Goal: Book appointment/travel/reservation

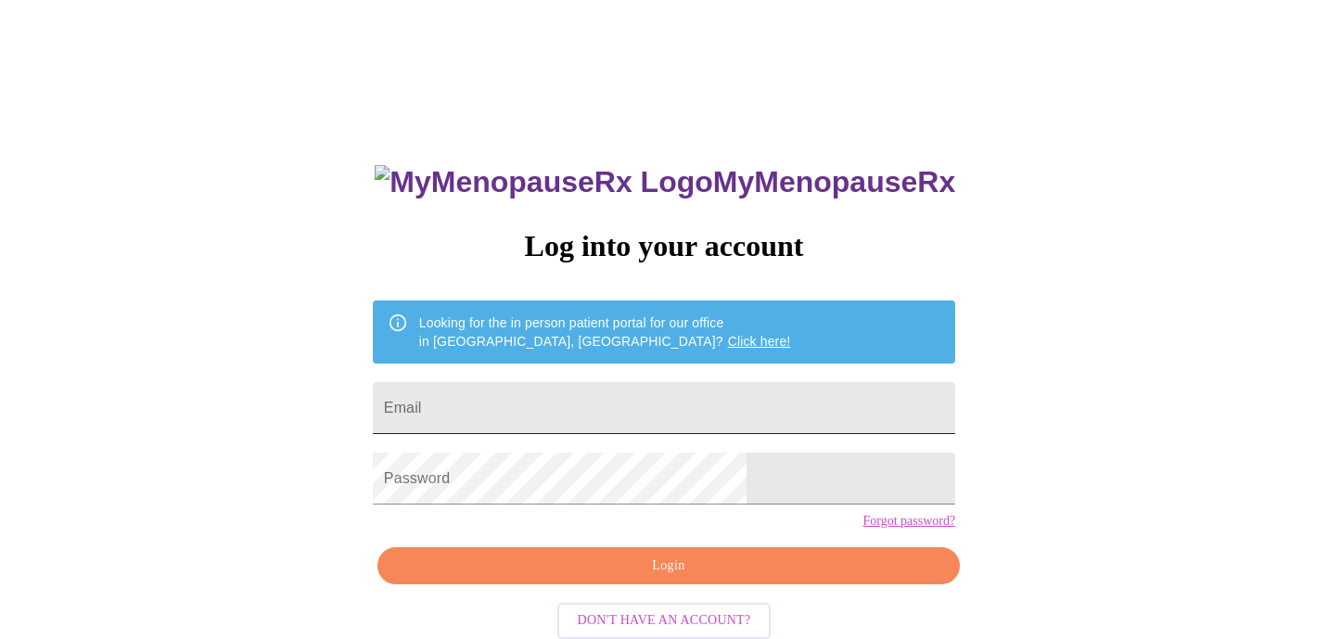
type input "[EMAIL_ADDRESS][DOMAIN_NAME]"
click at [674, 585] on button "Login" at bounding box center [668, 566] width 582 height 38
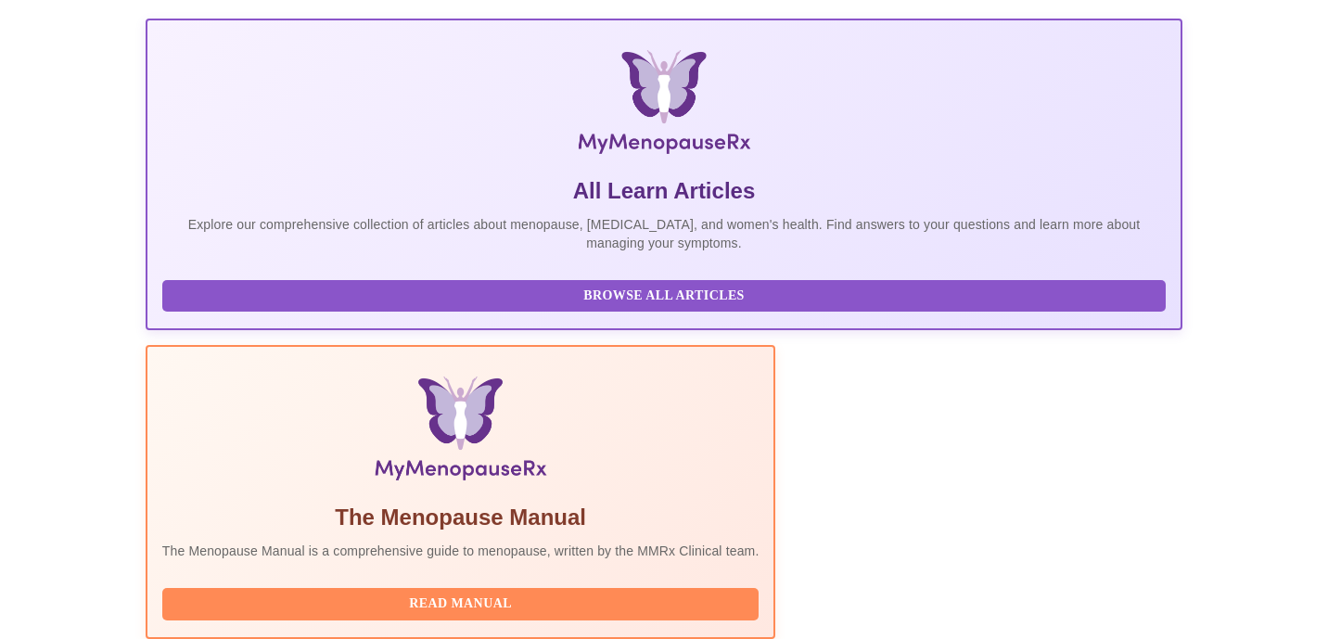
scroll to position [396, 0]
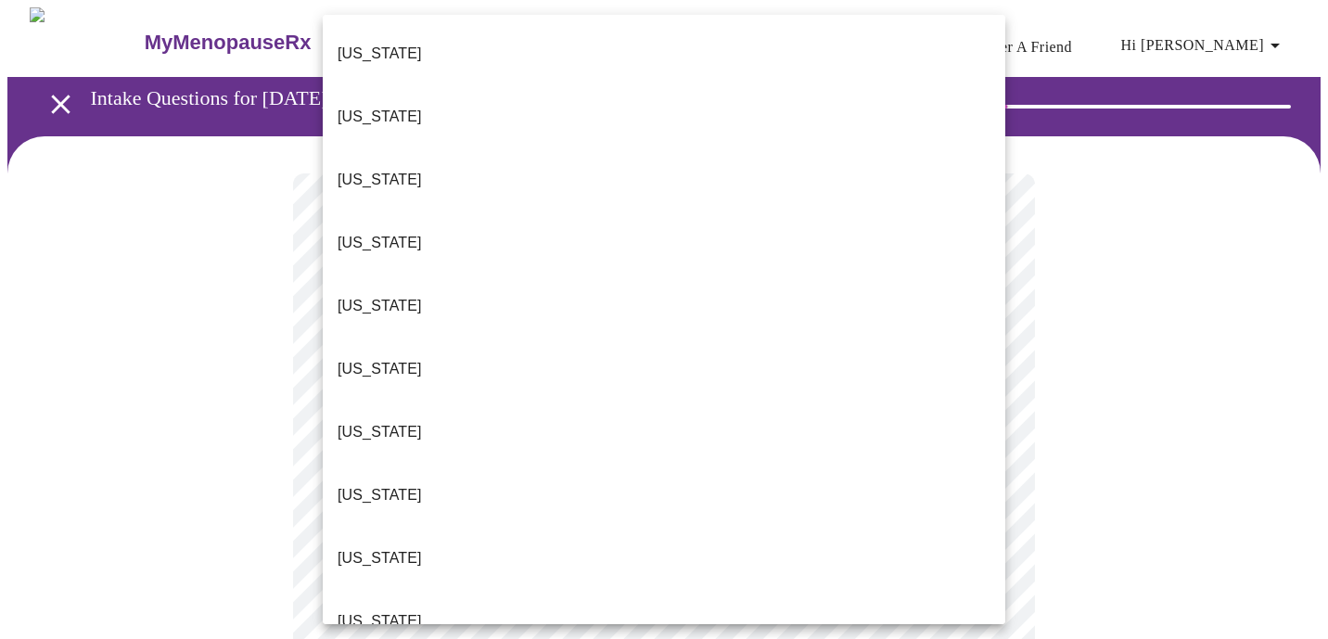
click at [528, 590] on li "[US_STATE]" at bounding box center [664, 621] width 682 height 63
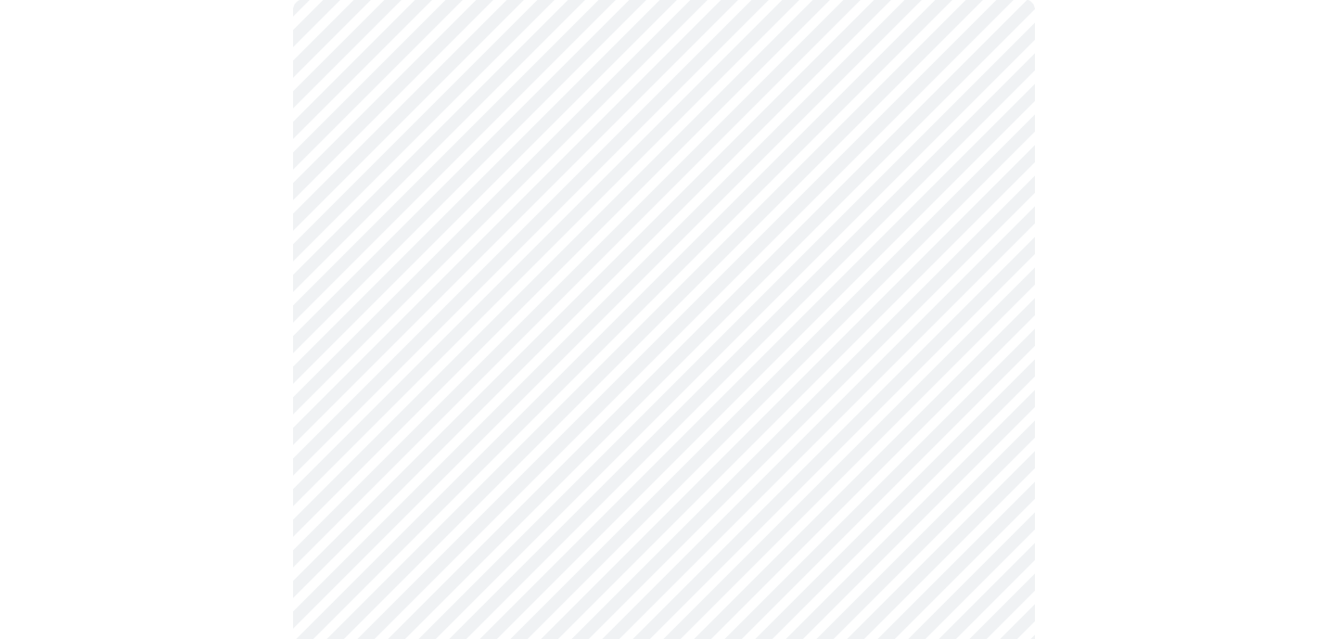
scroll to position [189, 0]
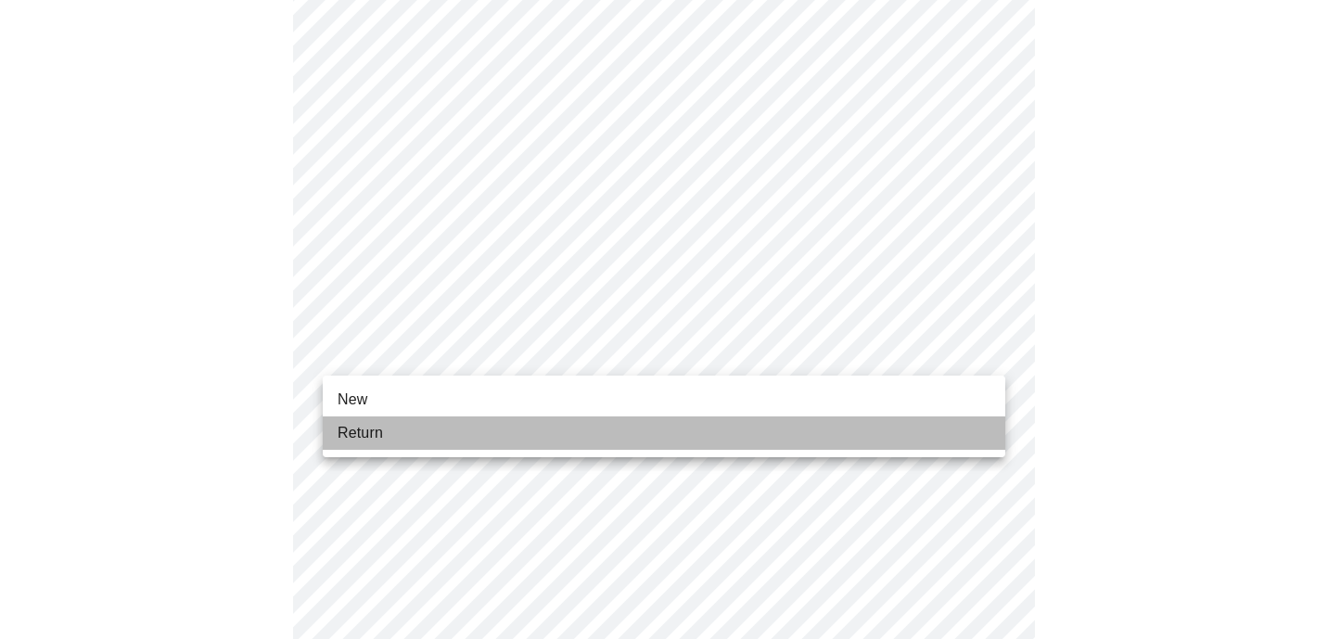
click at [517, 434] on li "Return" at bounding box center [664, 432] width 682 height 33
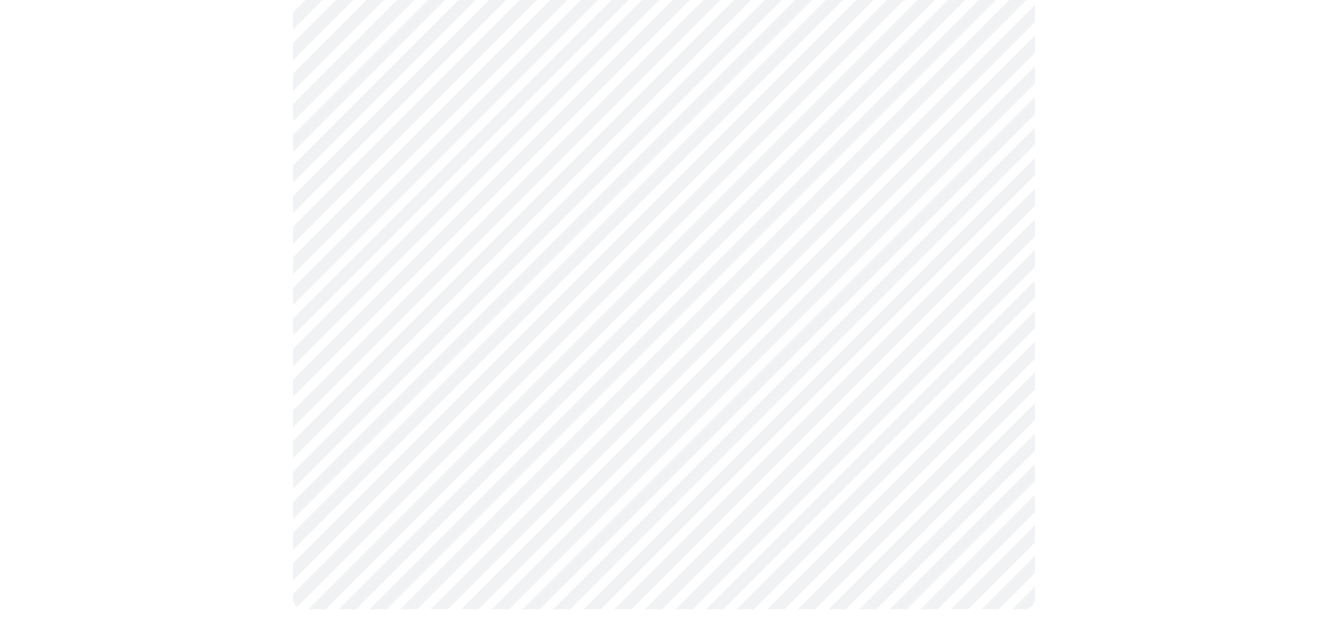
scroll to position [0, 0]
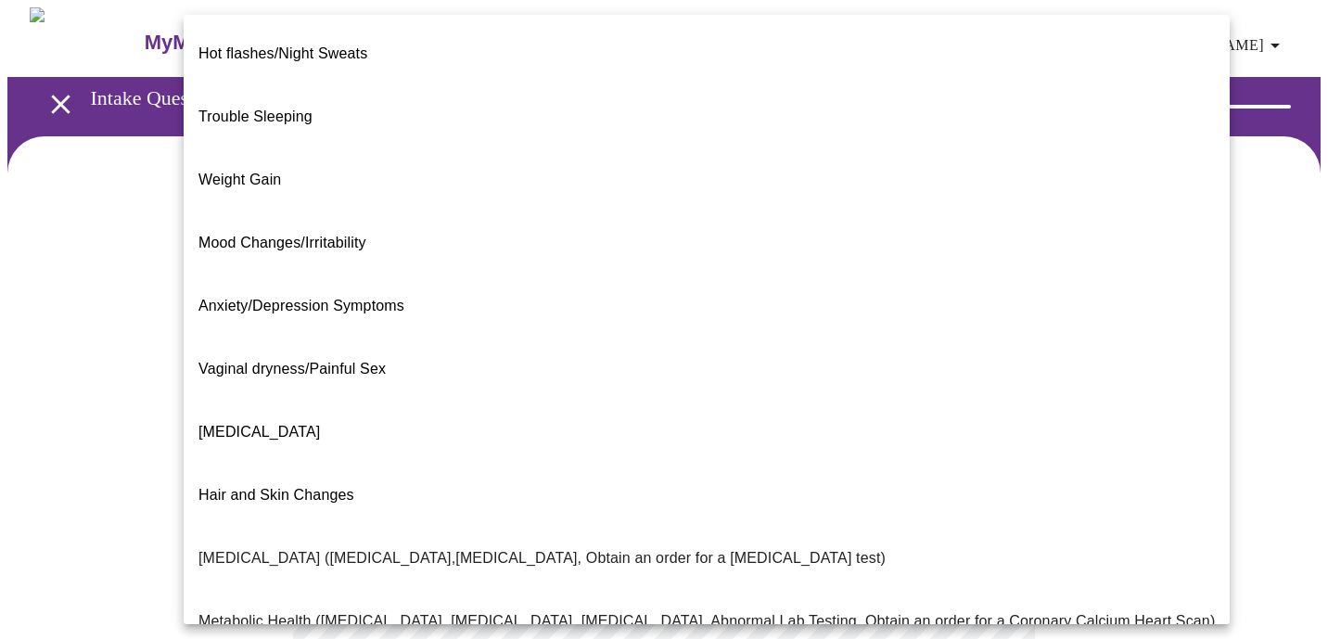
click at [683, 377] on body "MyMenopauseRx Appointments Messaging Labs 1 Uploads Medications Community Refer…" at bounding box center [663, 564] width 1313 height 1114
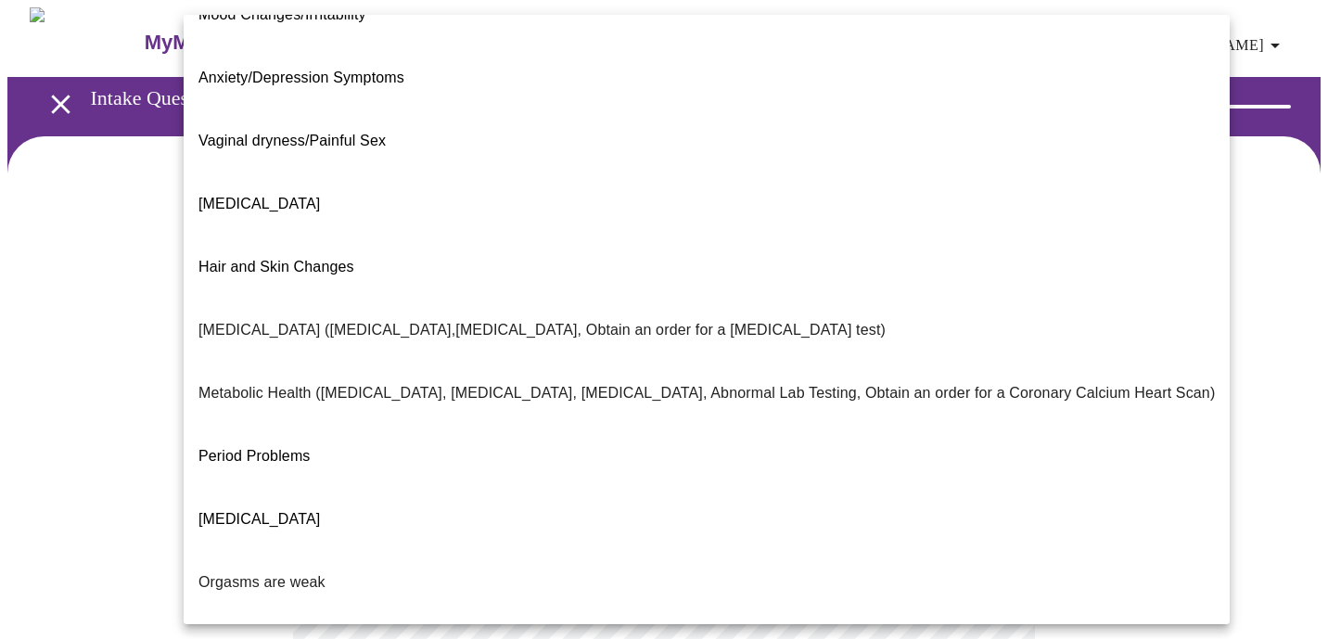
scroll to position [322, 0]
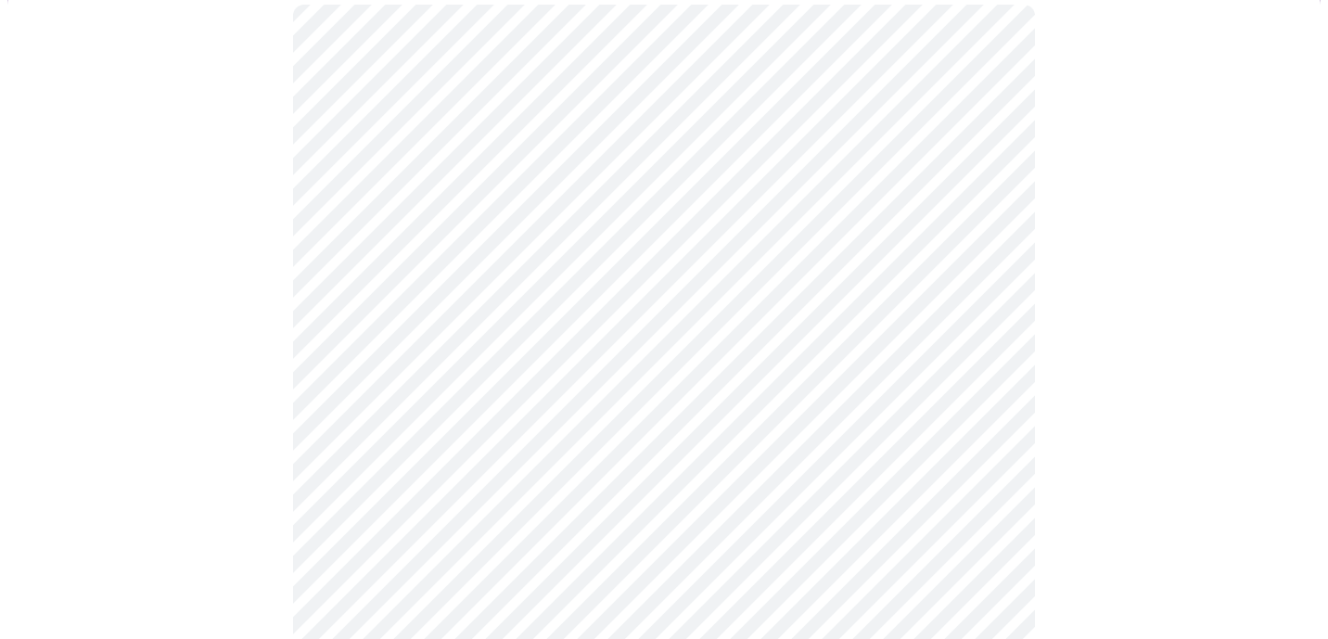
scroll to position [371, 0]
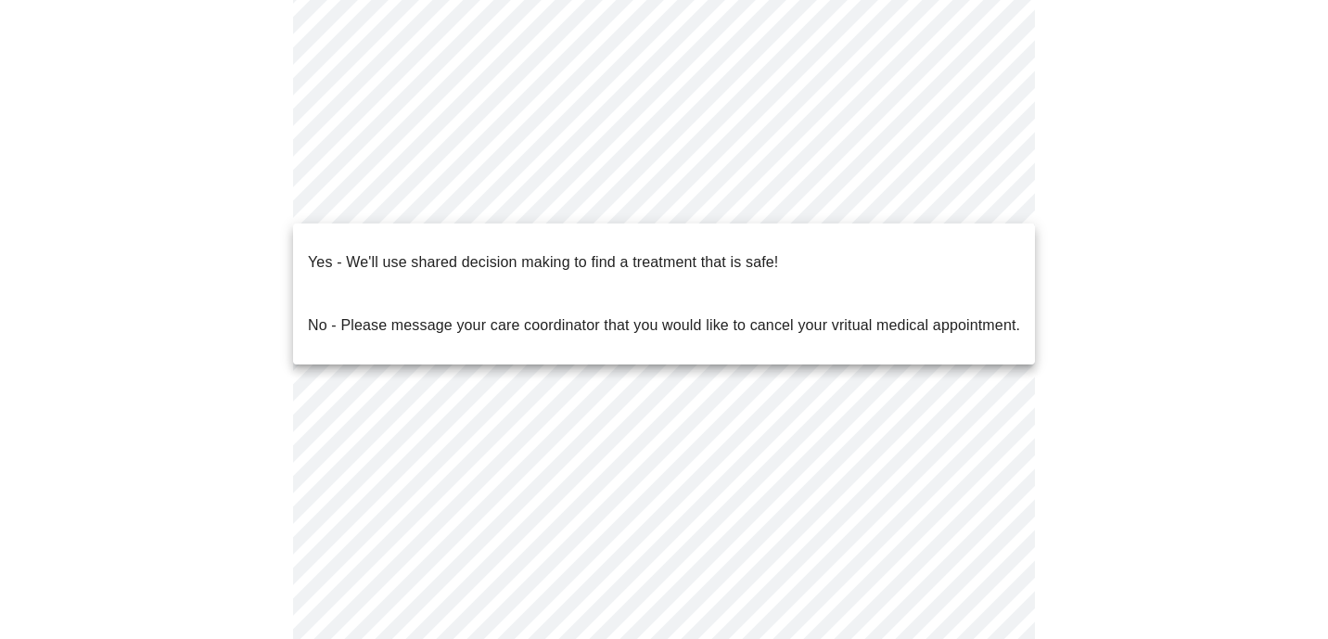
click at [490, 202] on body "MyMenopauseRx Appointments Messaging Labs 1 Uploads Medications Community Refer…" at bounding box center [663, 188] width 1313 height 1103
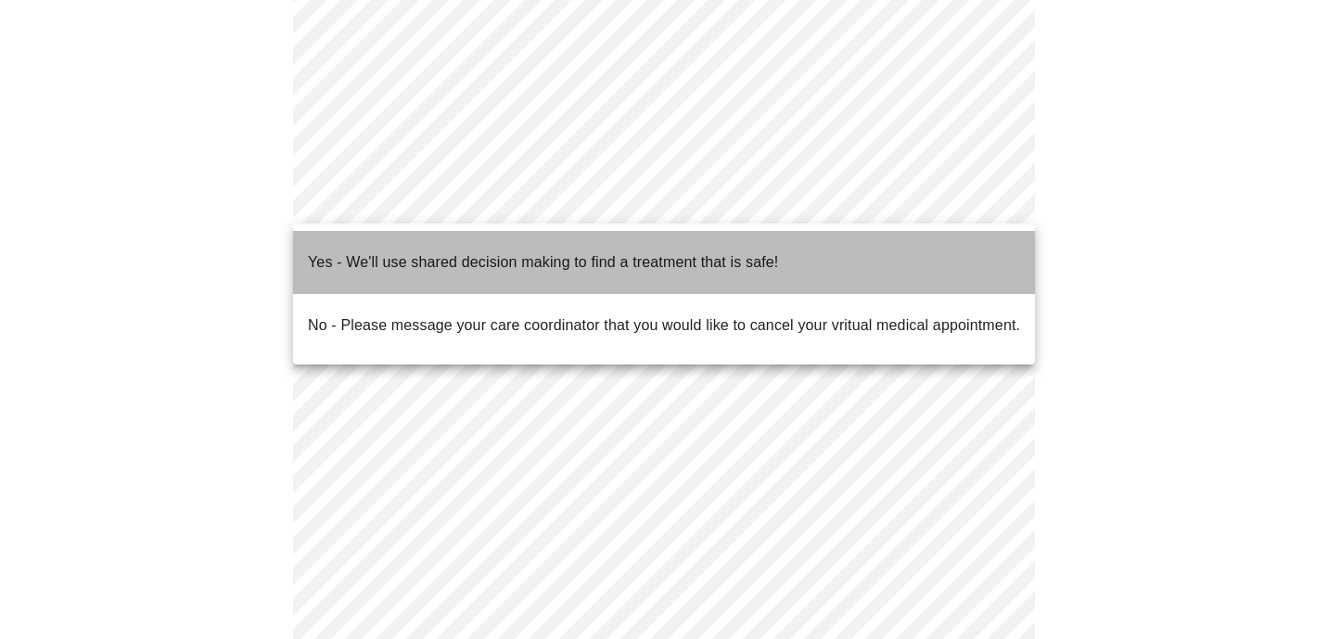
click at [493, 251] on p "Yes - We'll use shared decision making to find a treatment that is safe!" at bounding box center [543, 262] width 470 height 22
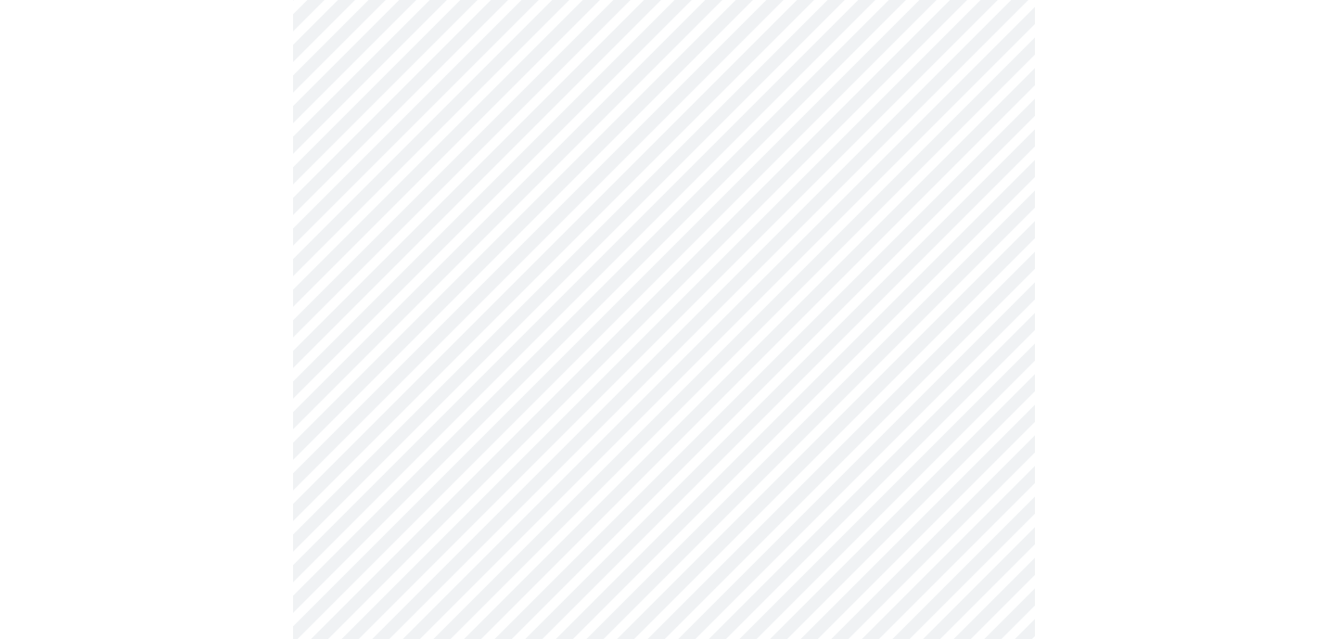
scroll to position [241, 0]
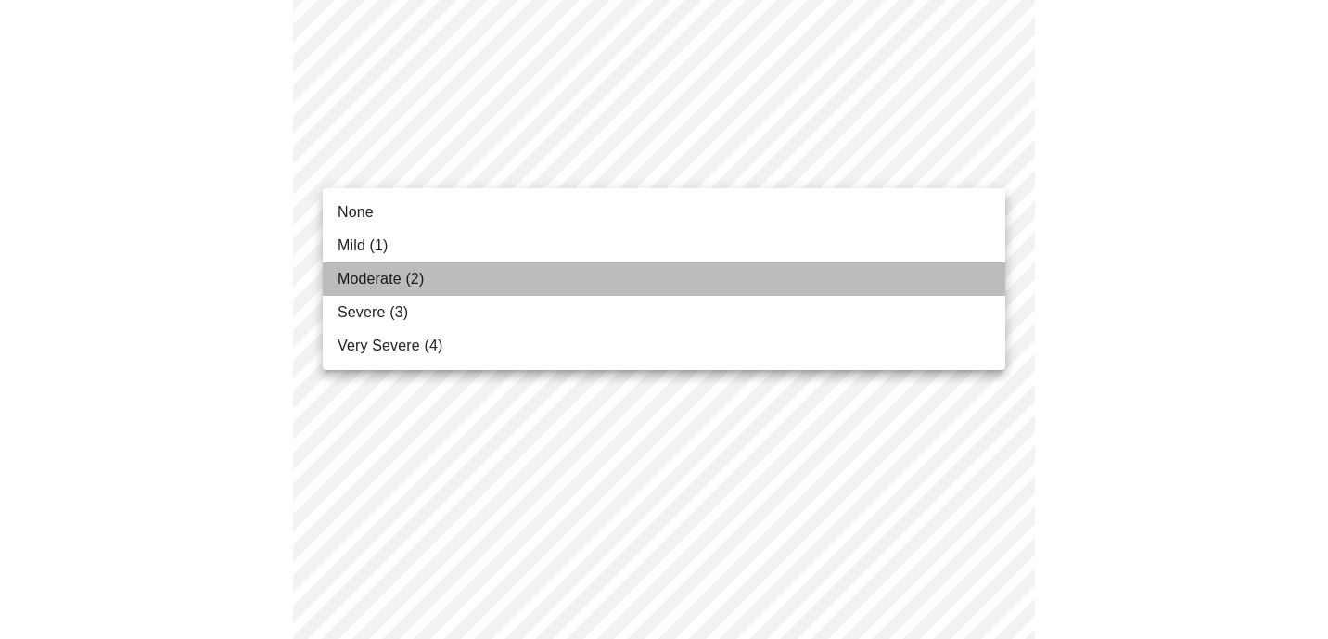
click at [542, 262] on li "Moderate (2)" at bounding box center [664, 278] width 682 height 33
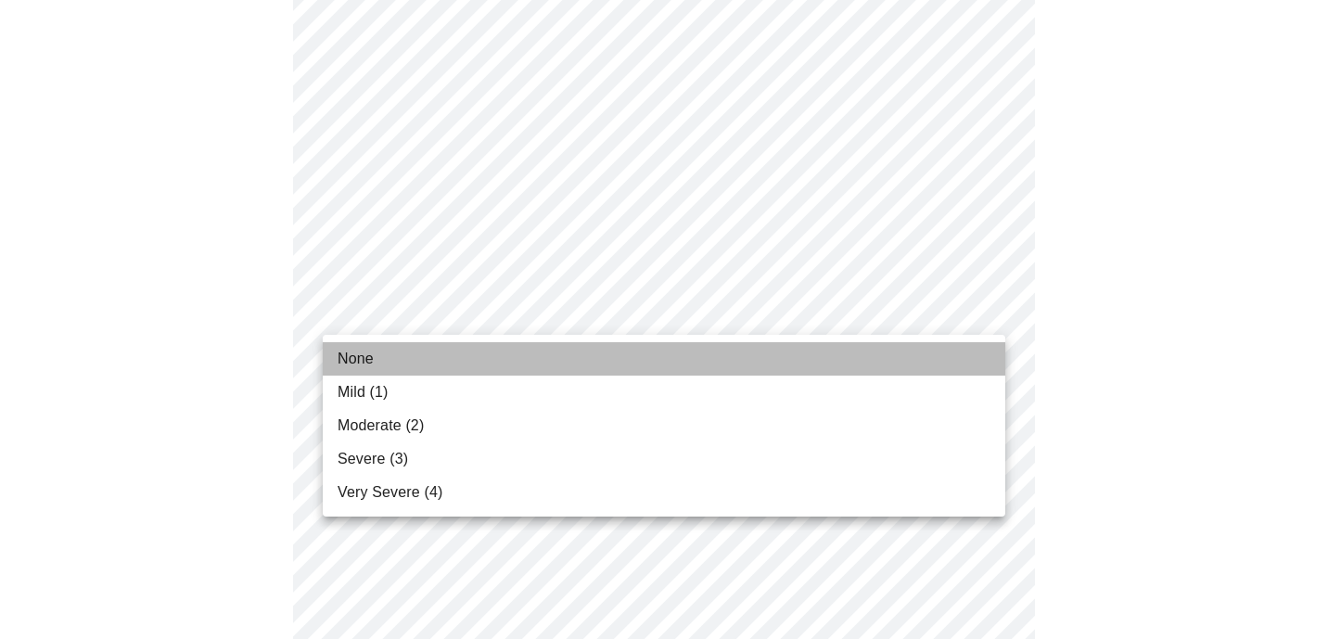
click at [551, 372] on li "None" at bounding box center [664, 358] width 682 height 33
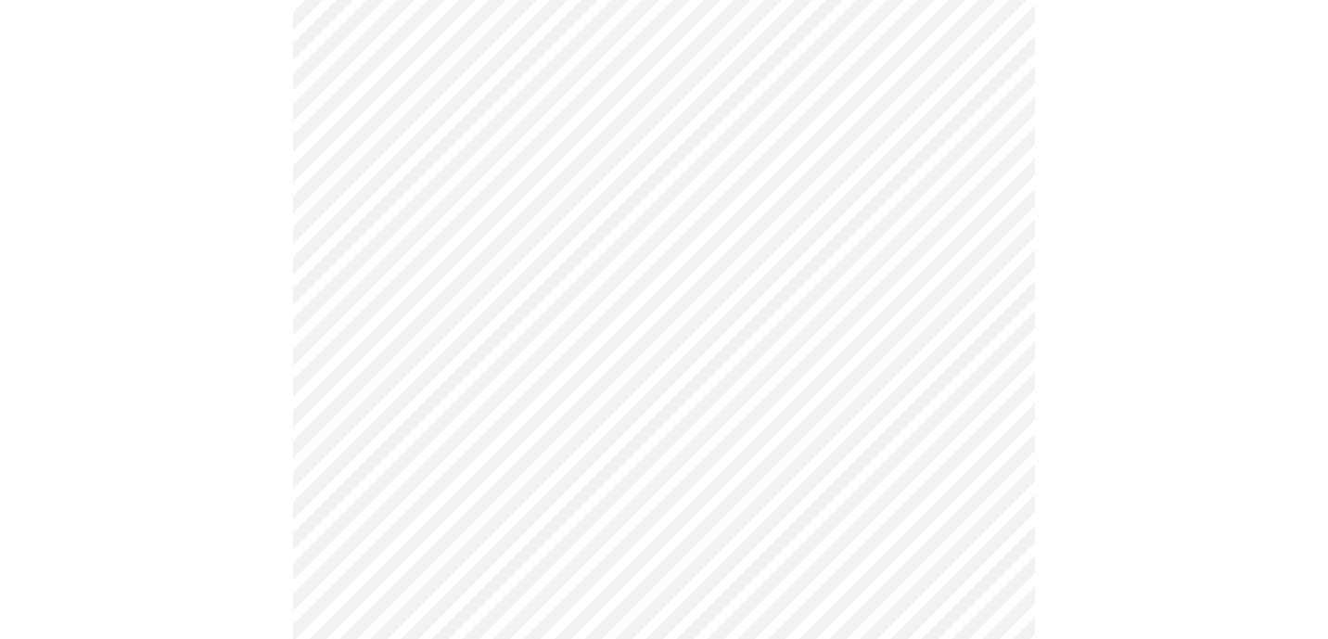
scroll to position [478, 0]
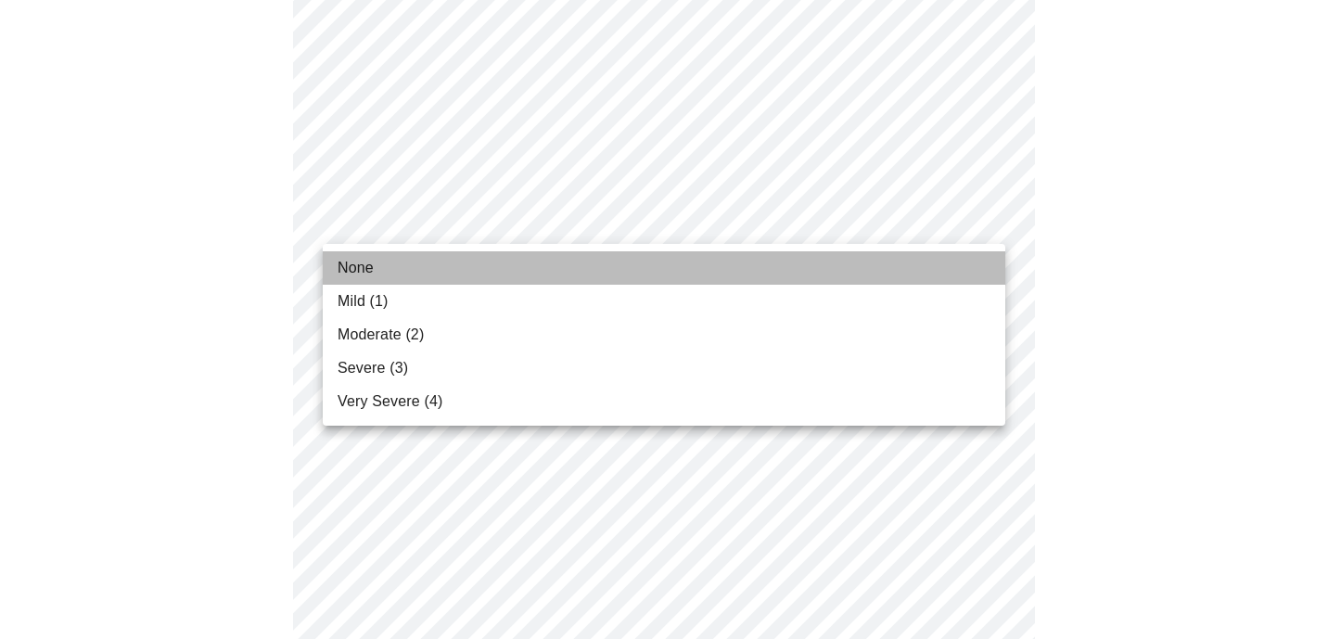
click at [597, 258] on li "None" at bounding box center [664, 267] width 682 height 33
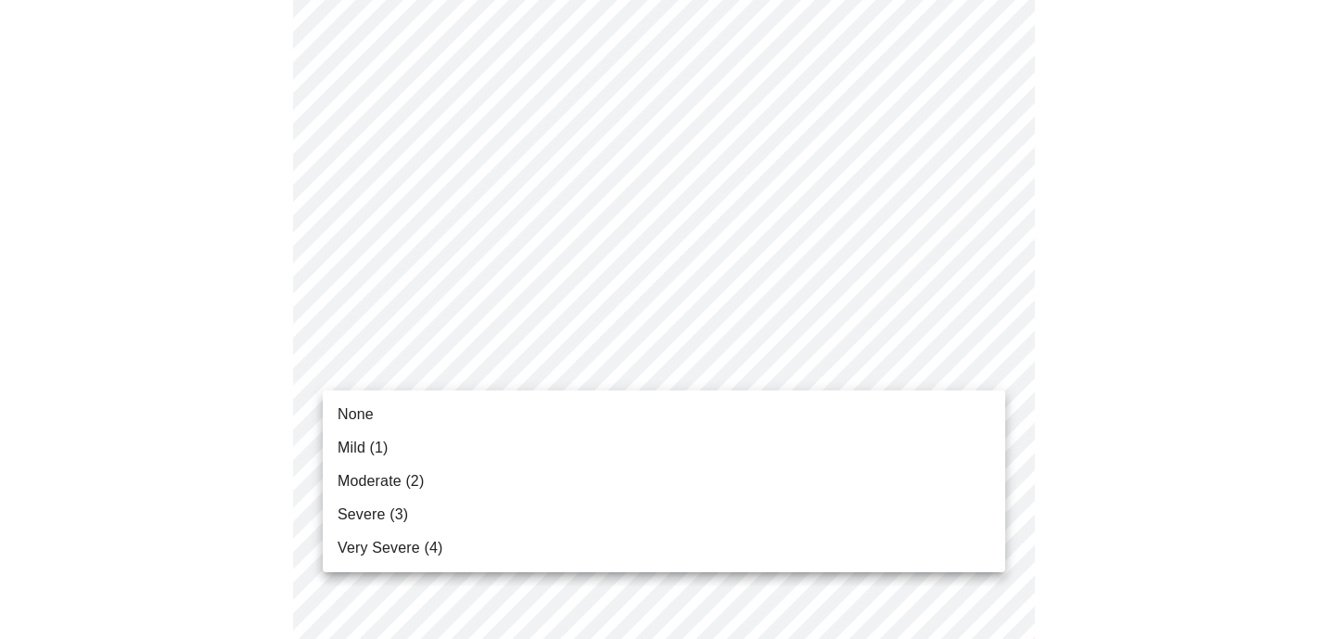
click at [588, 433] on li "Mild (1)" at bounding box center [664, 447] width 682 height 33
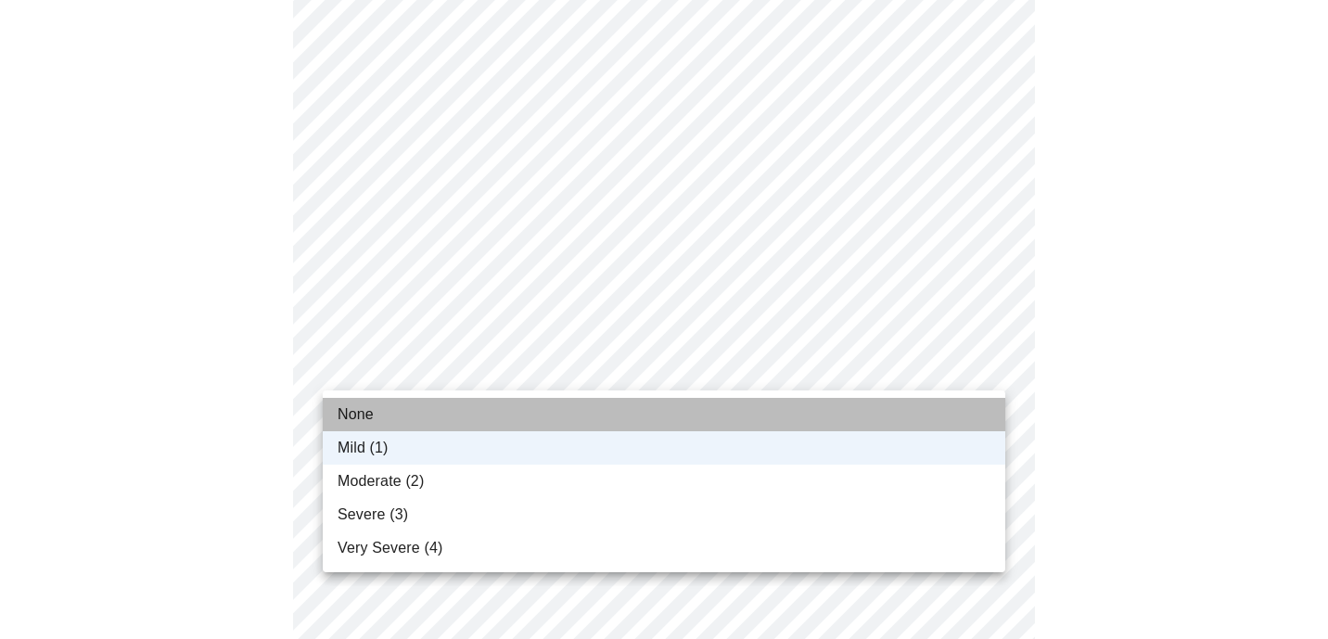
click at [579, 403] on li "None" at bounding box center [664, 414] width 682 height 33
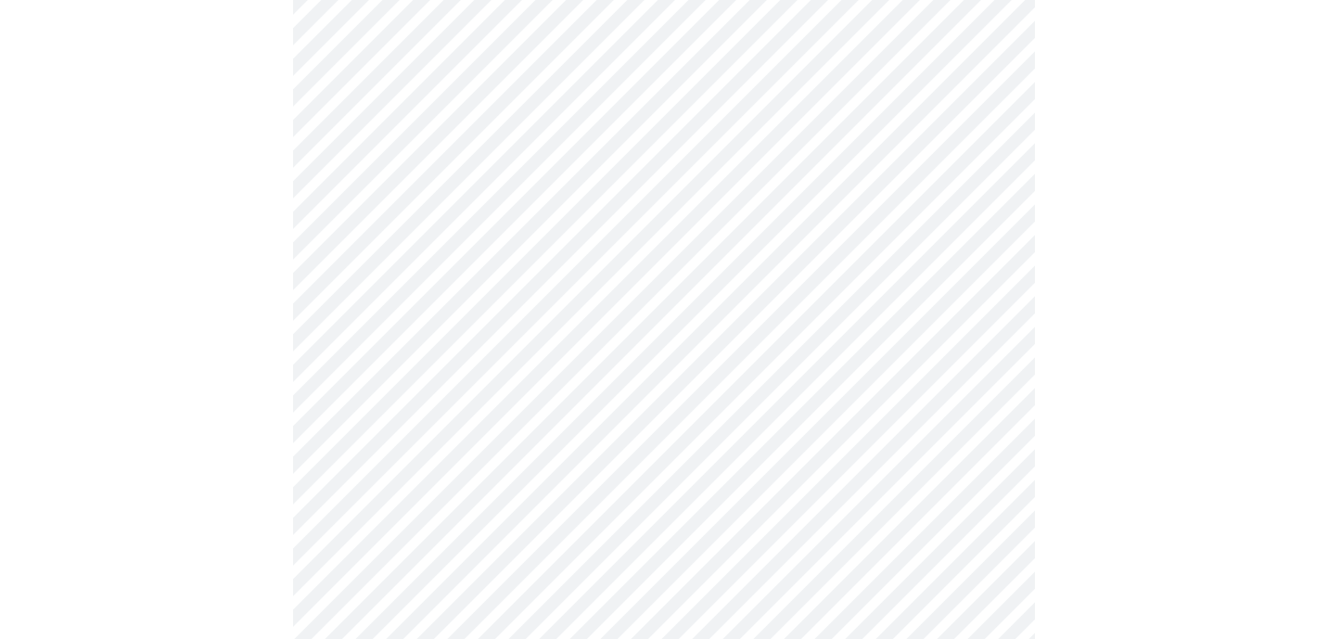
scroll to position [852, 0]
click at [606, 127] on body "MyMenopauseRx Appointments Messaging Labs 1 Uploads Medications Community Refer…" at bounding box center [663, 336] width 1313 height 2362
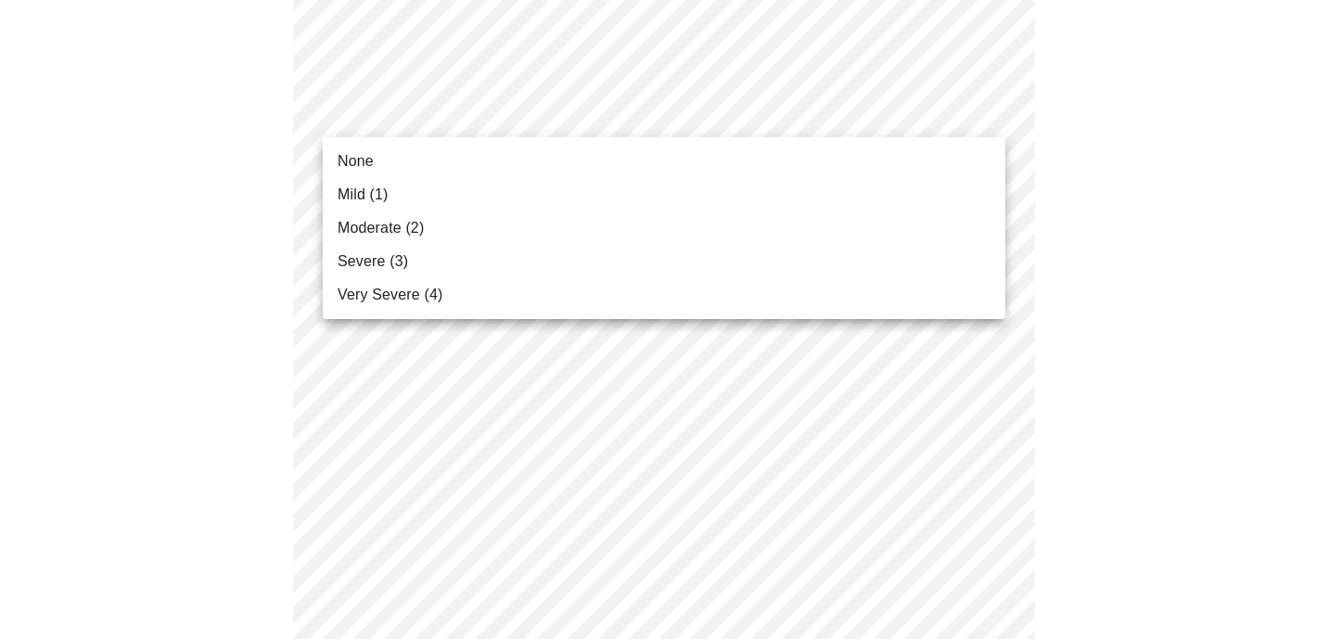
click at [597, 221] on li "Moderate (2)" at bounding box center [664, 227] width 682 height 33
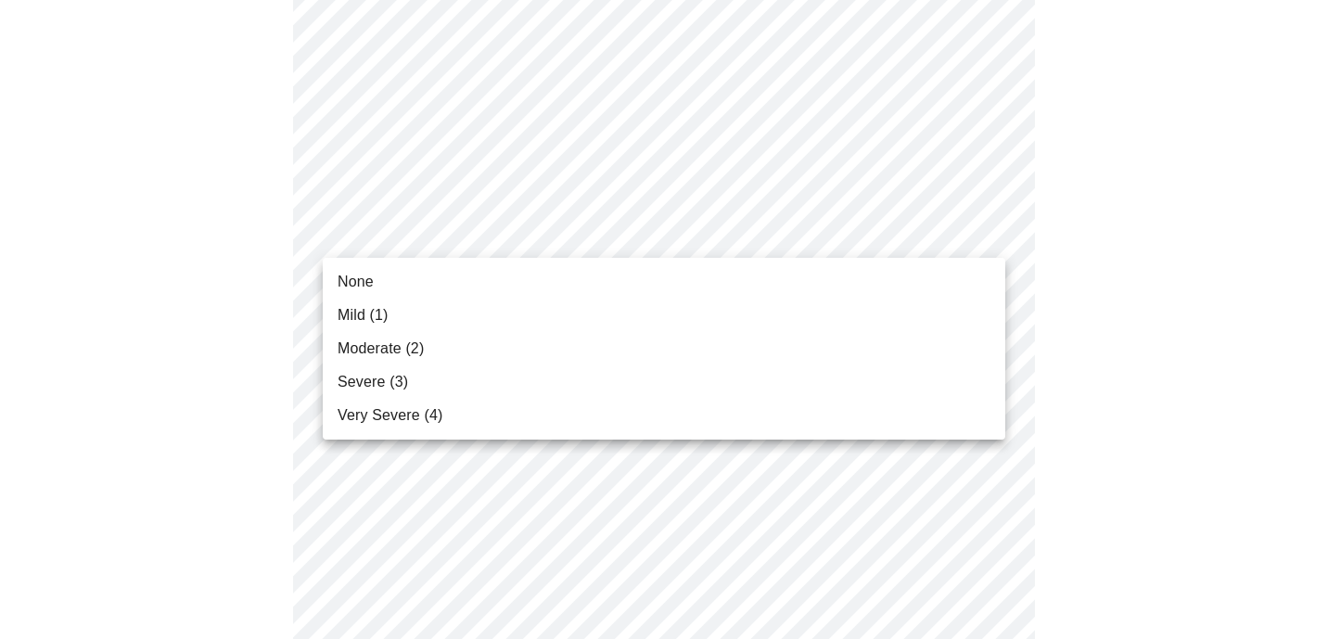
click at [574, 242] on body "MyMenopauseRx Appointments Messaging Labs 1 Uploads Medications Community Refer…" at bounding box center [663, 323] width 1313 height 2336
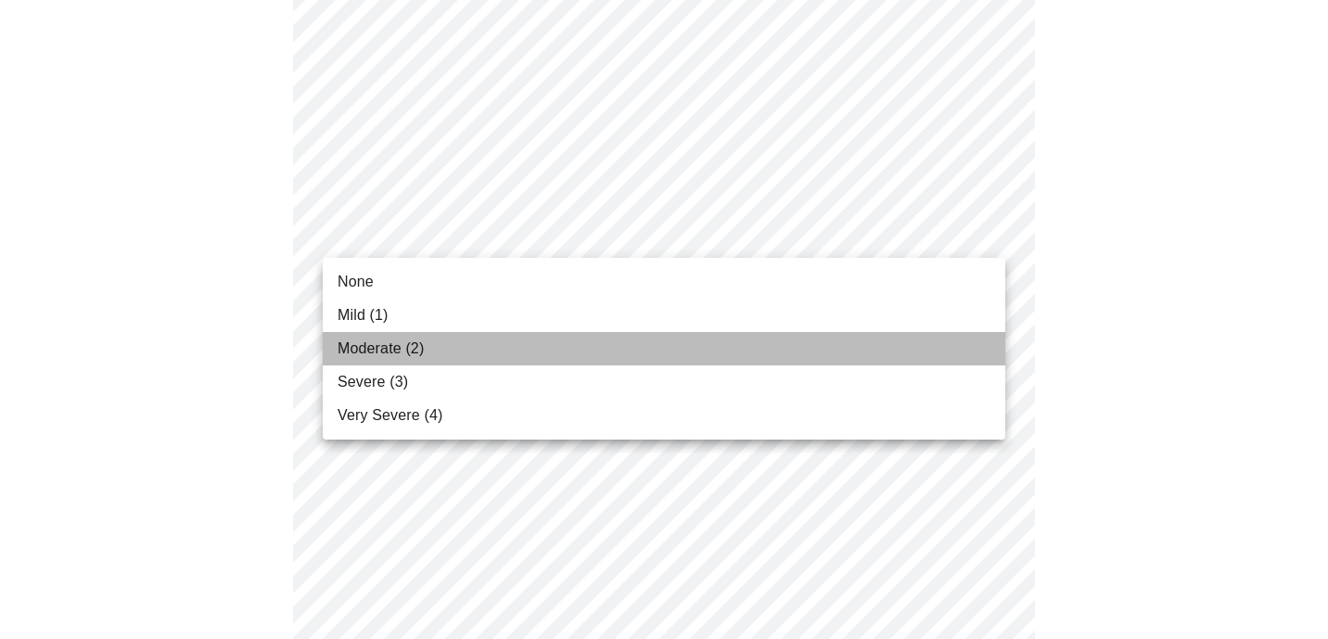
click at [574, 332] on li "Moderate (2)" at bounding box center [664, 348] width 682 height 33
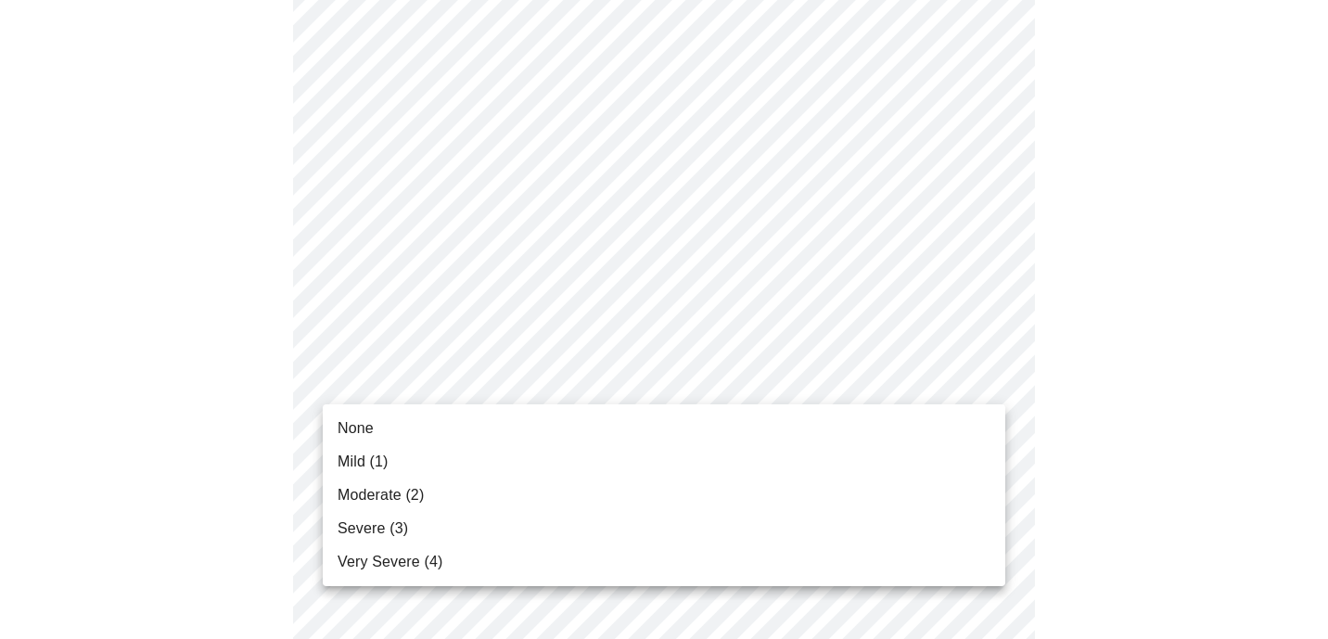
click at [569, 378] on body "MyMenopauseRx Appointments Messaging Labs 1 Uploads Medications Community Refer…" at bounding box center [663, 310] width 1313 height 2310
click at [557, 480] on li "Moderate (2)" at bounding box center [664, 494] width 682 height 33
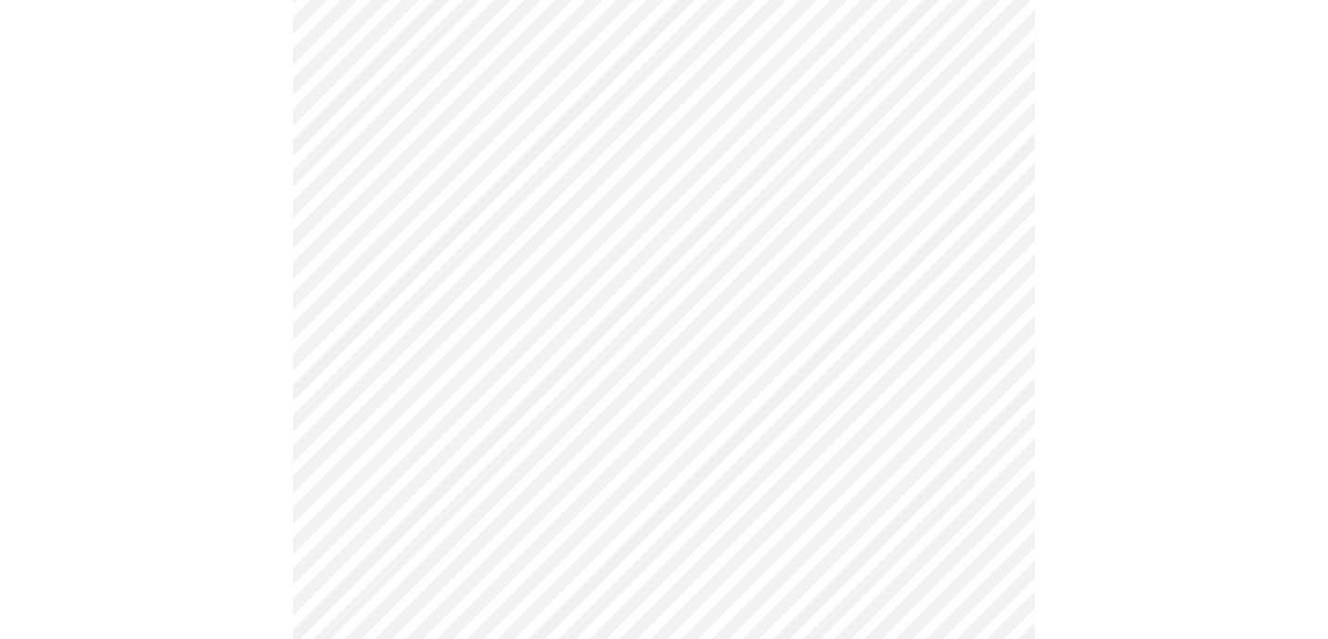
scroll to position [1124, 0]
click at [561, 250] on body "MyMenopauseRx Appointments Messaging Labs 1 Uploads Medications Community Refer…" at bounding box center [663, 26] width 1313 height 2284
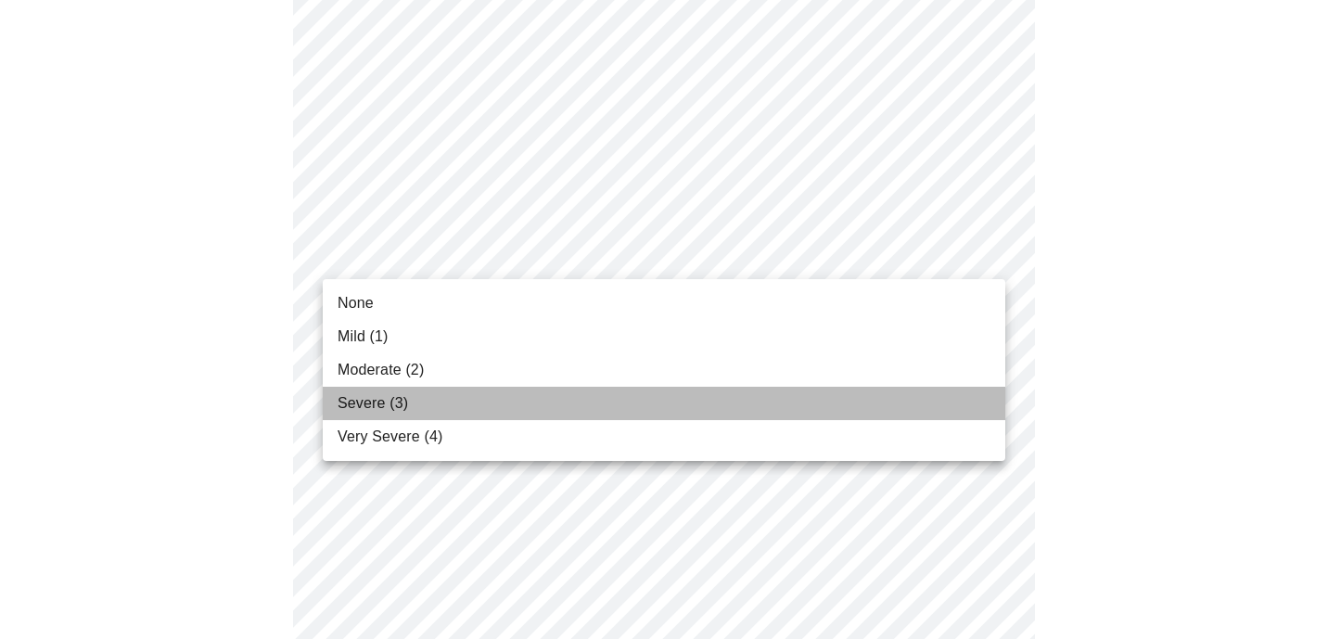
click at [544, 392] on li "Severe (3)" at bounding box center [664, 403] width 682 height 33
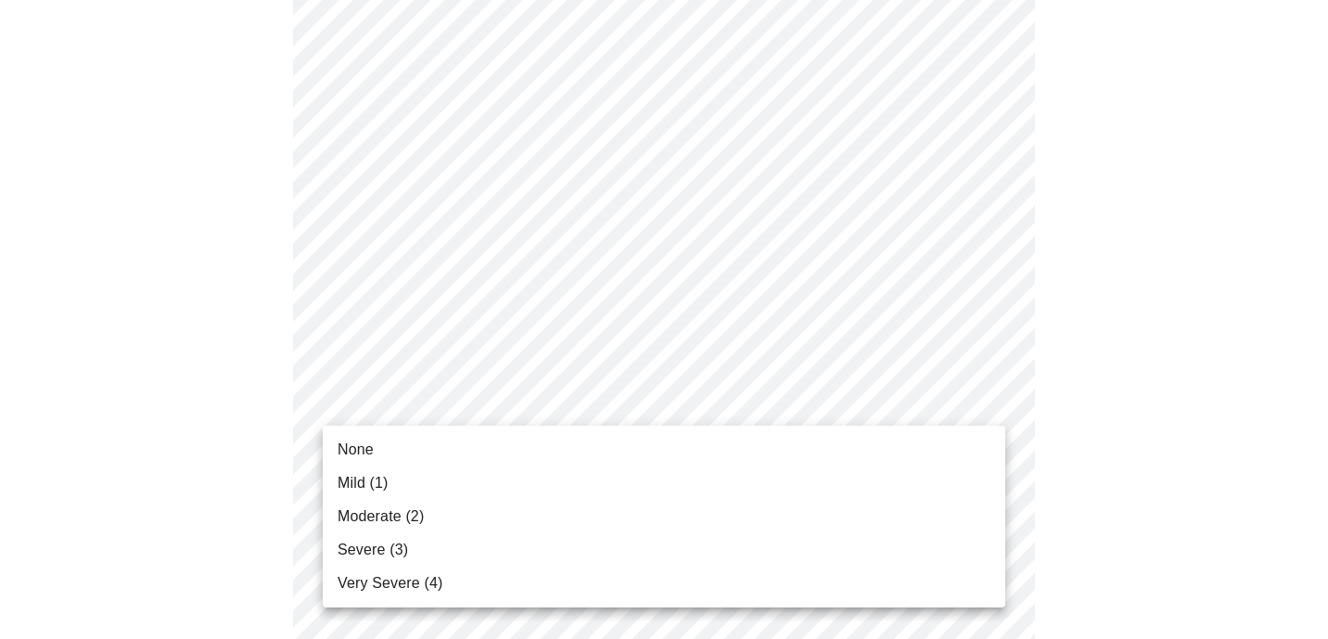
click at [547, 390] on body "MyMenopauseRx Appointments Messaging Labs 1 Uploads Medications Community Refer…" at bounding box center [663, 13] width 1313 height 2258
click at [518, 462] on li "None" at bounding box center [664, 449] width 682 height 33
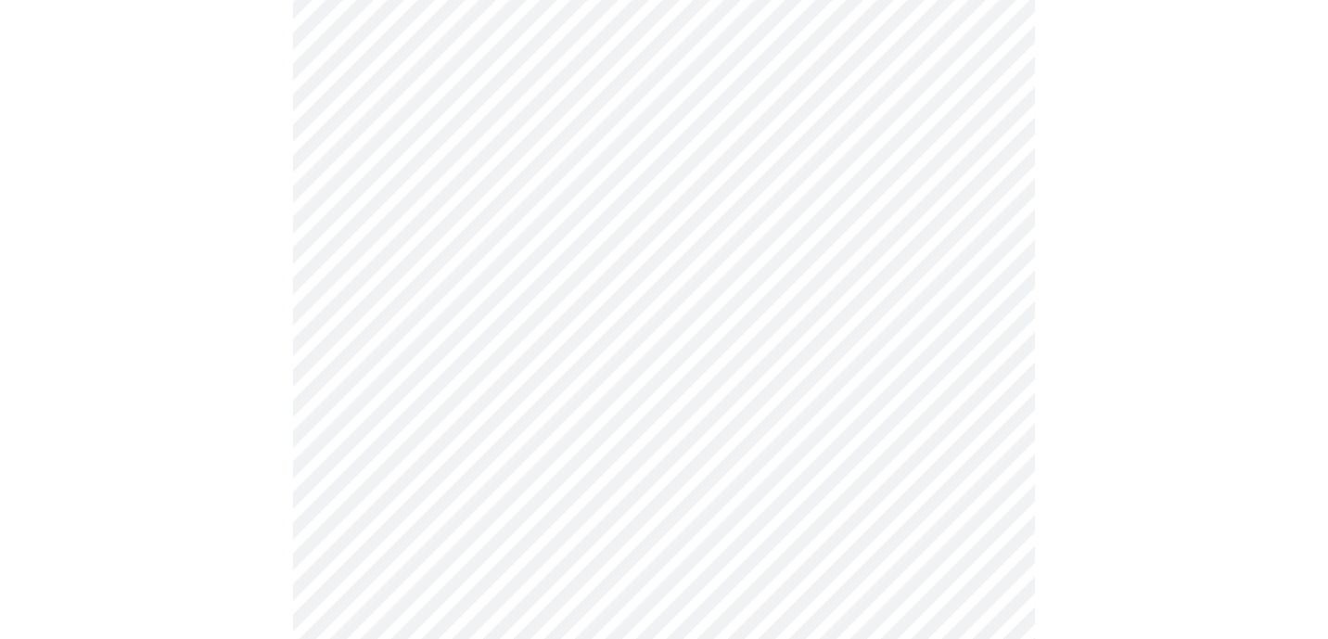
scroll to position [1276, 0]
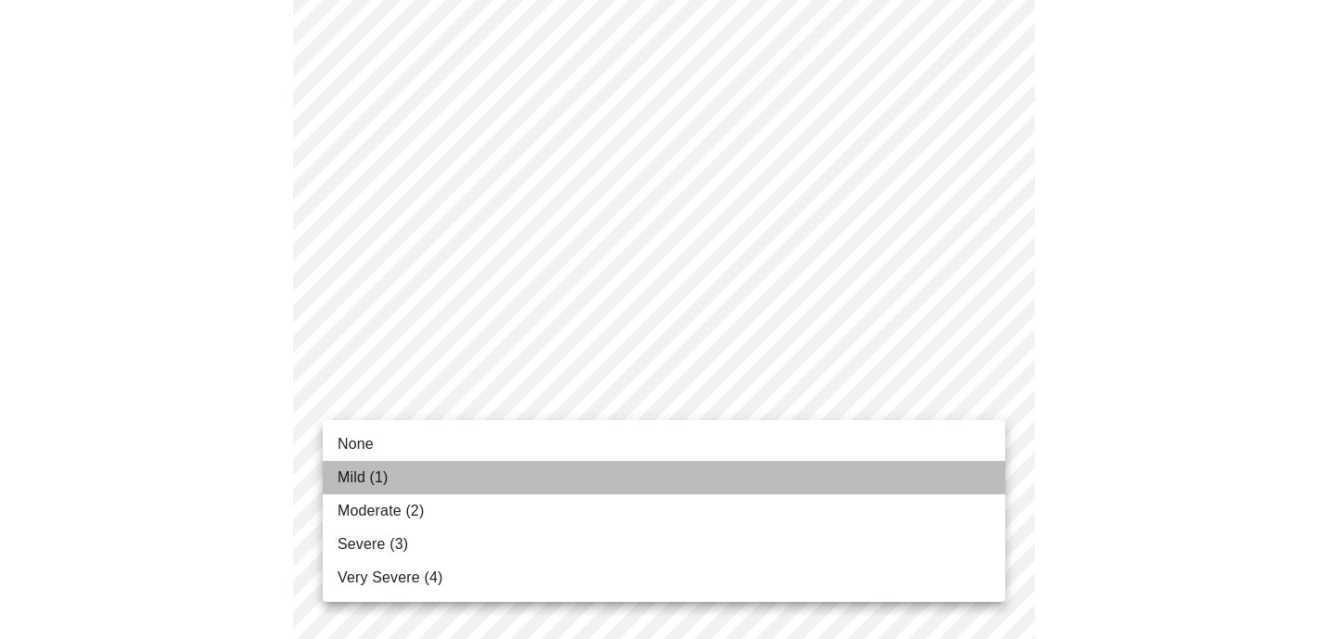
click at [473, 466] on li "Mild (1)" at bounding box center [664, 477] width 682 height 33
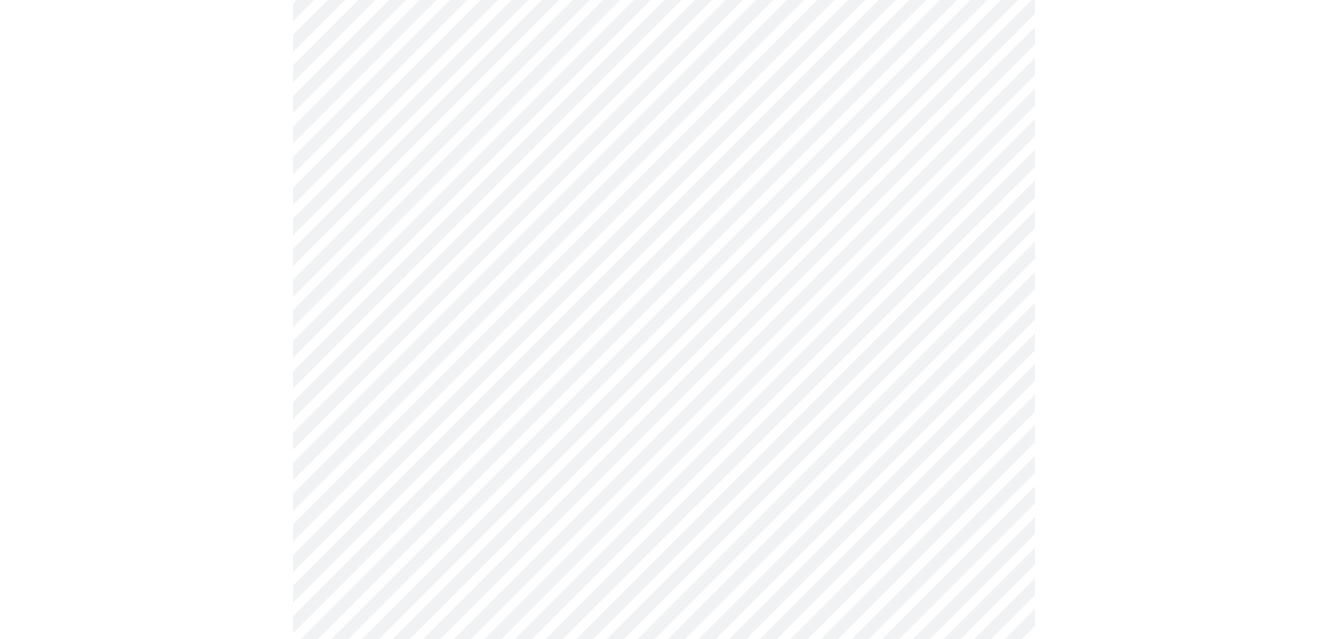
scroll to position [1488, 0]
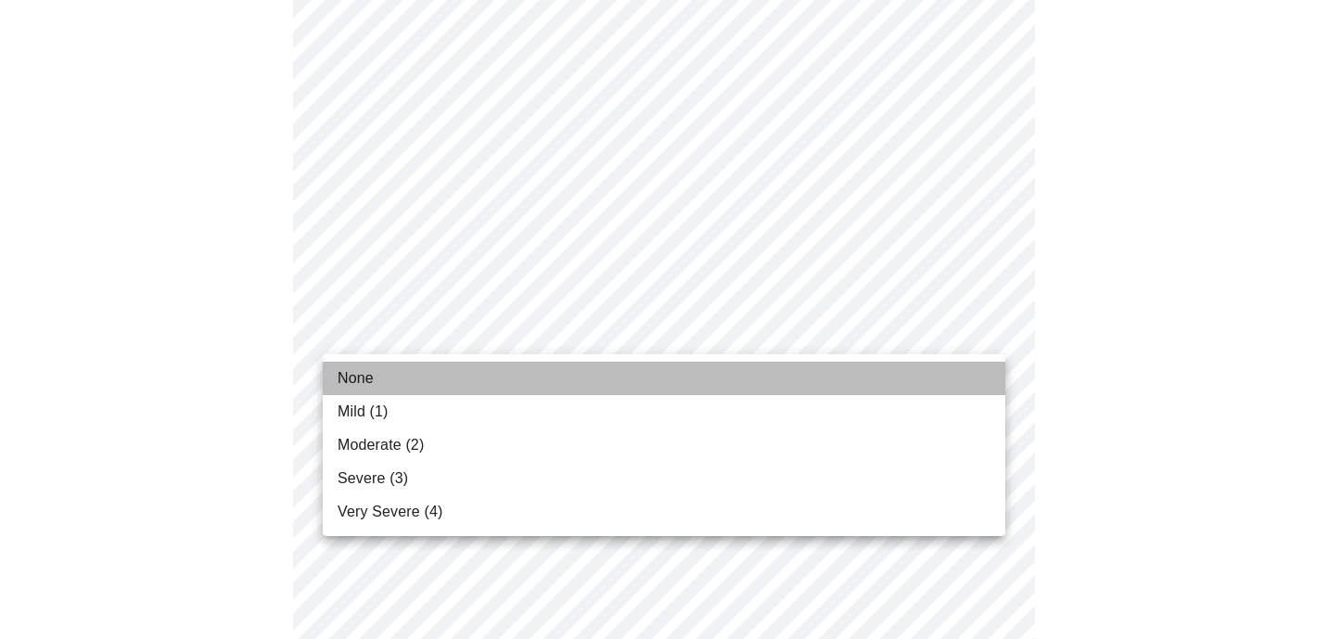
click at [491, 380] on li "None" at bounding box center [664, 378] width 682 height 33
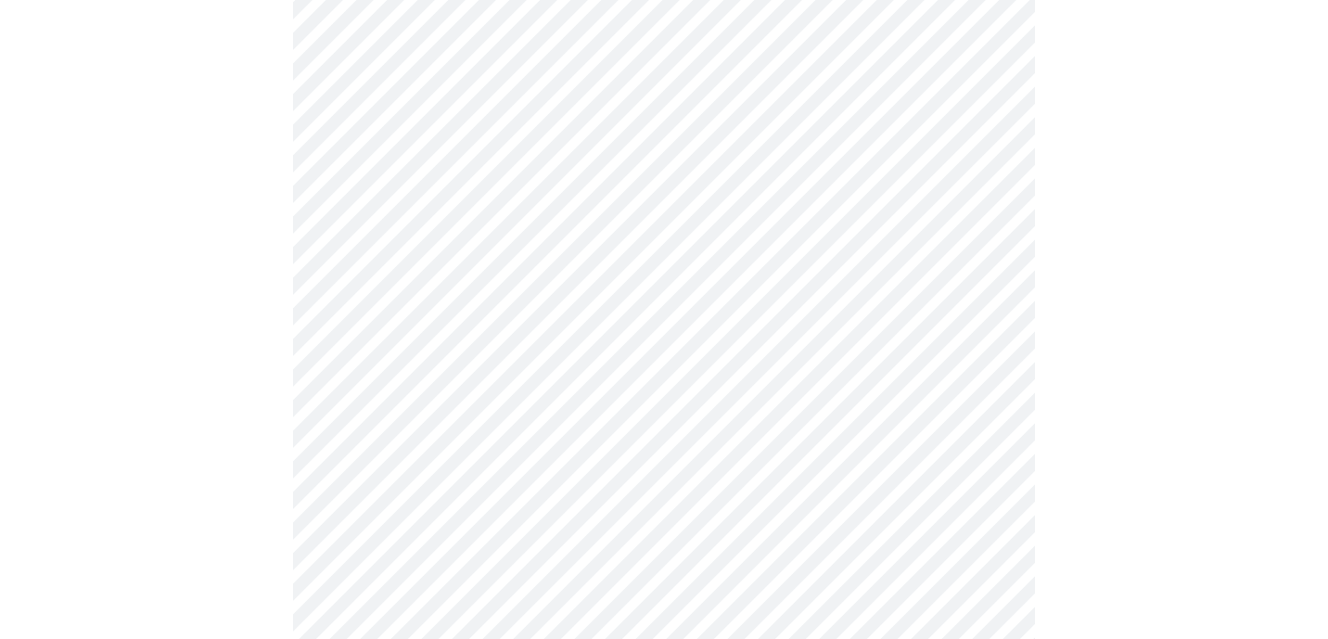
scroll to position [834, 0]
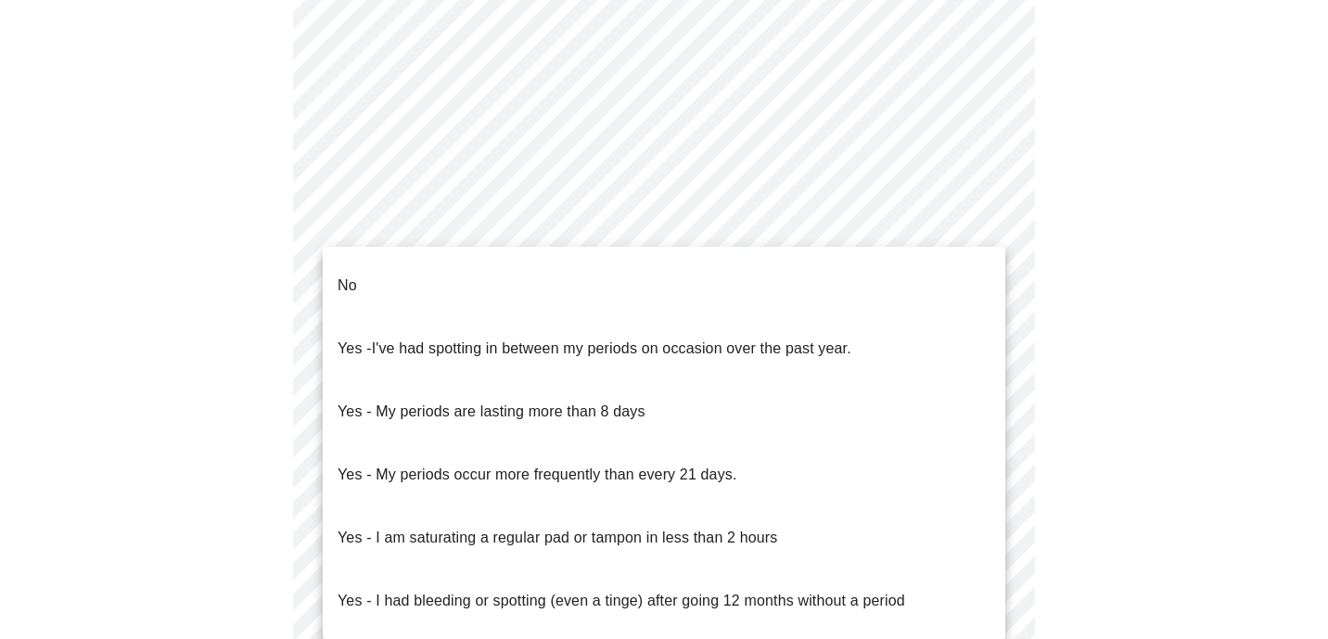
click at [518, 219] on body "MyMenopauseRx Appointments Messaging Labs 1 Uploads Medications Community Refer…" at bounding box center [663, 50] width 1313 height 1755
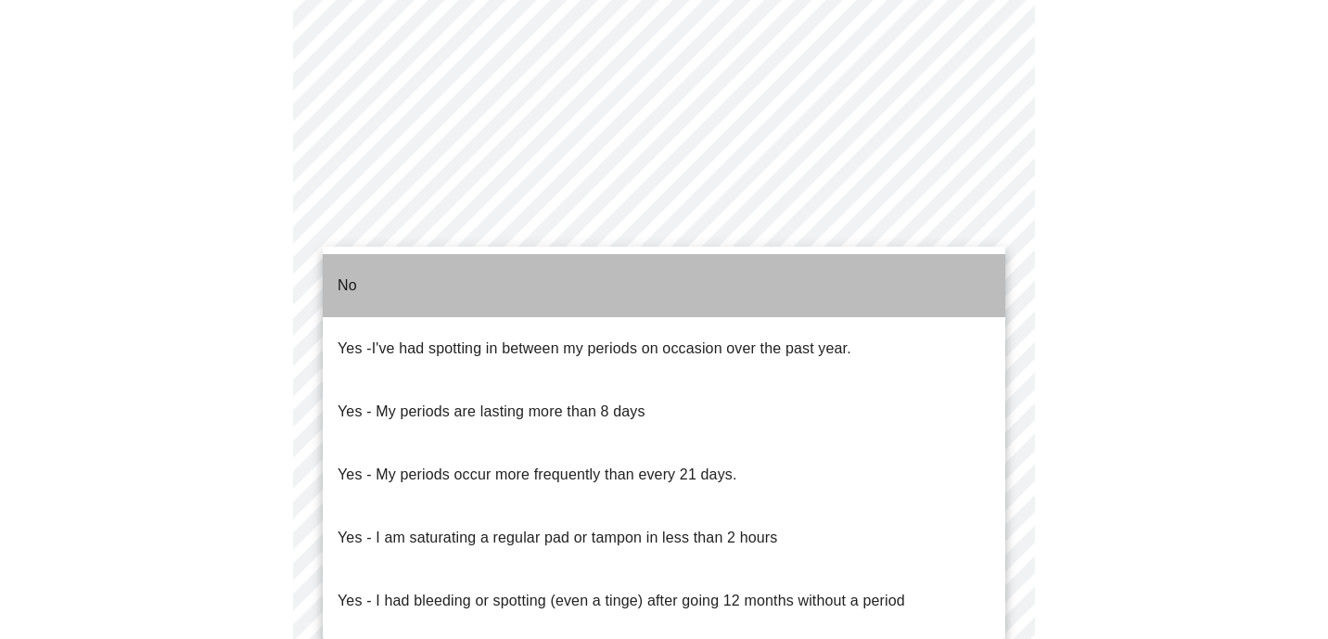
click at [502, 274] on li "No" at bounding box center [664, 285] width 682 height 63
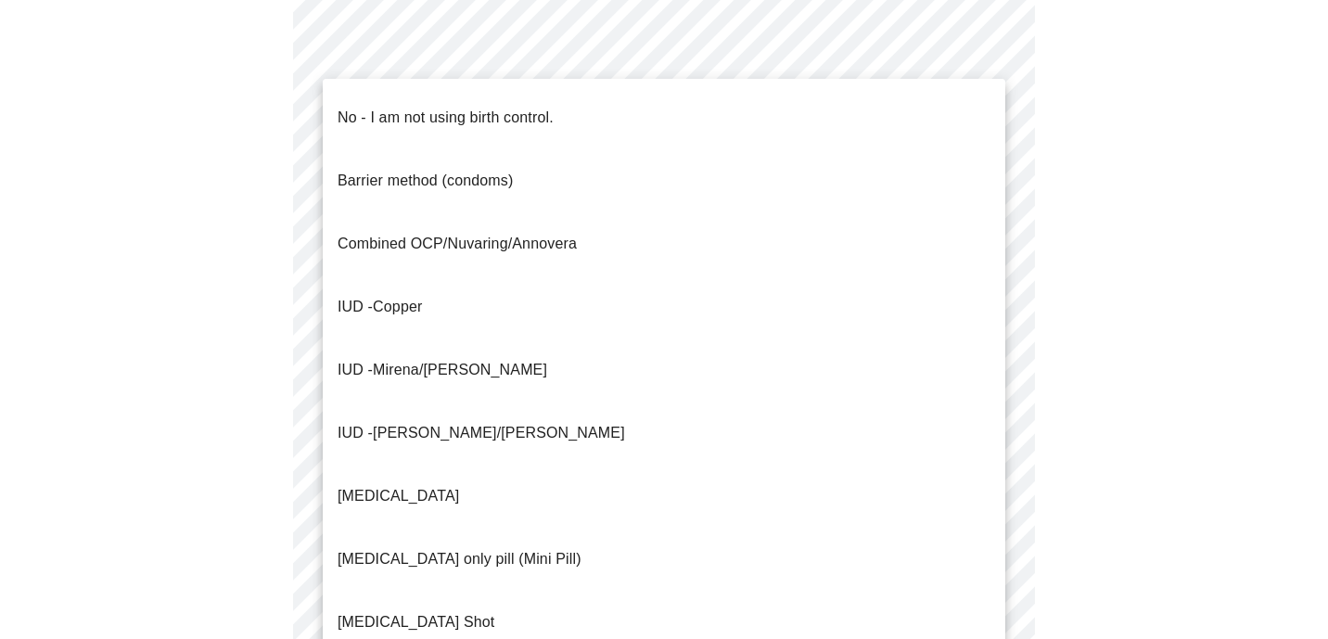
click at [492, 354] on body "MyMenopauseRx Appointments Messaging Labs 1 Uploads Medications Community Refer…" at bounding box center [663, 45] width 1313 height 1744
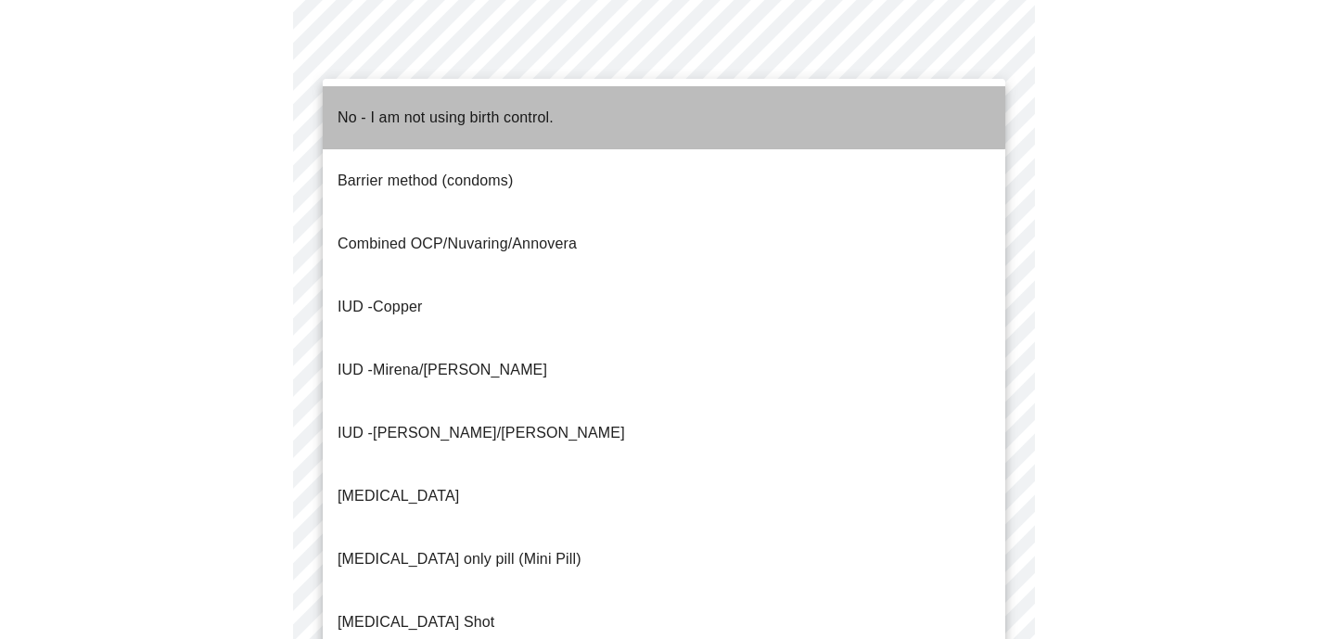
click at [541, 107] on p "No - I am not using birth control." at bounding box center [445, 118] width 216 height 22
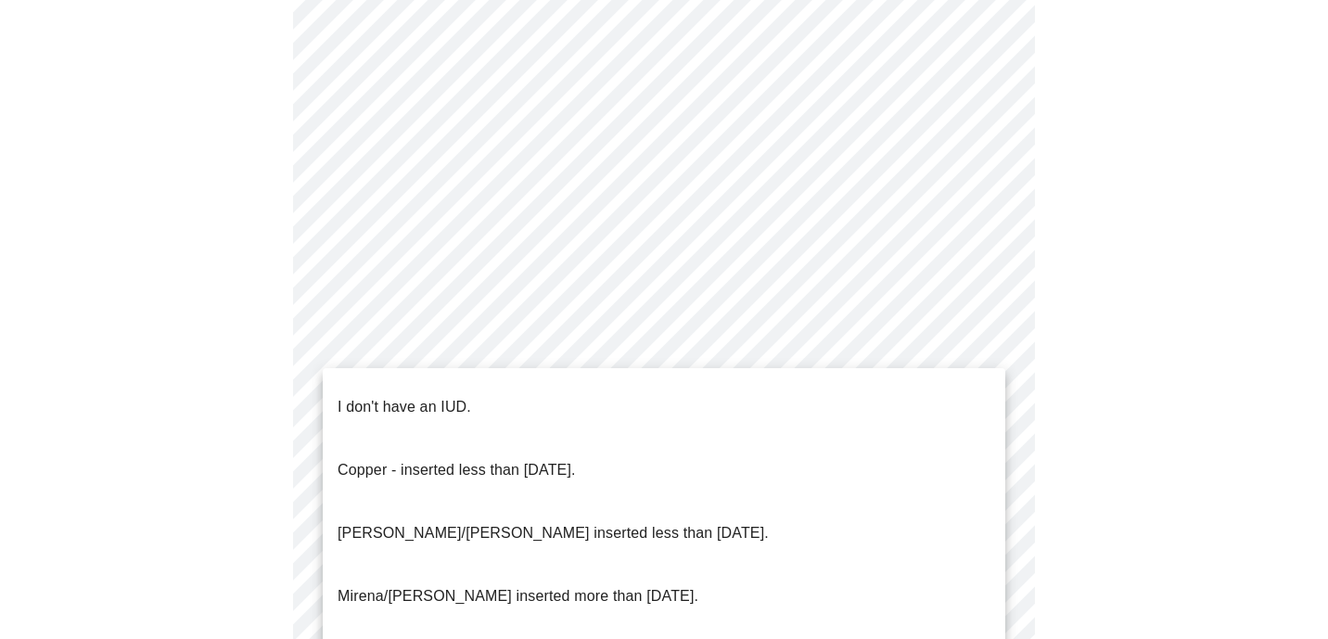
click at [512, 502] on body "MyMenopauseRx Appointments Messaging Labs 1 Uploads Medications Community Refer…" at bounding box center [663, 39] width 1313 height 1733
click at [512, 408] on li "I don't have an IUD." at bounding box center [664, 406] width 682 height 63
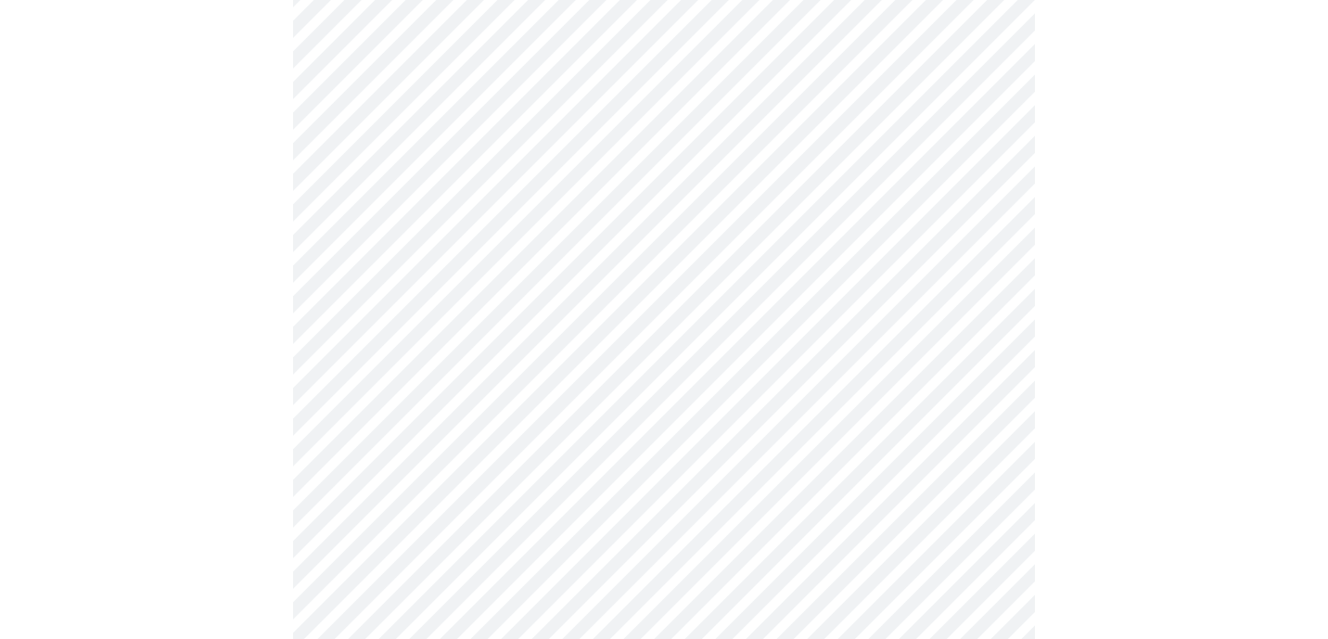
scroll to position [1083, 0]
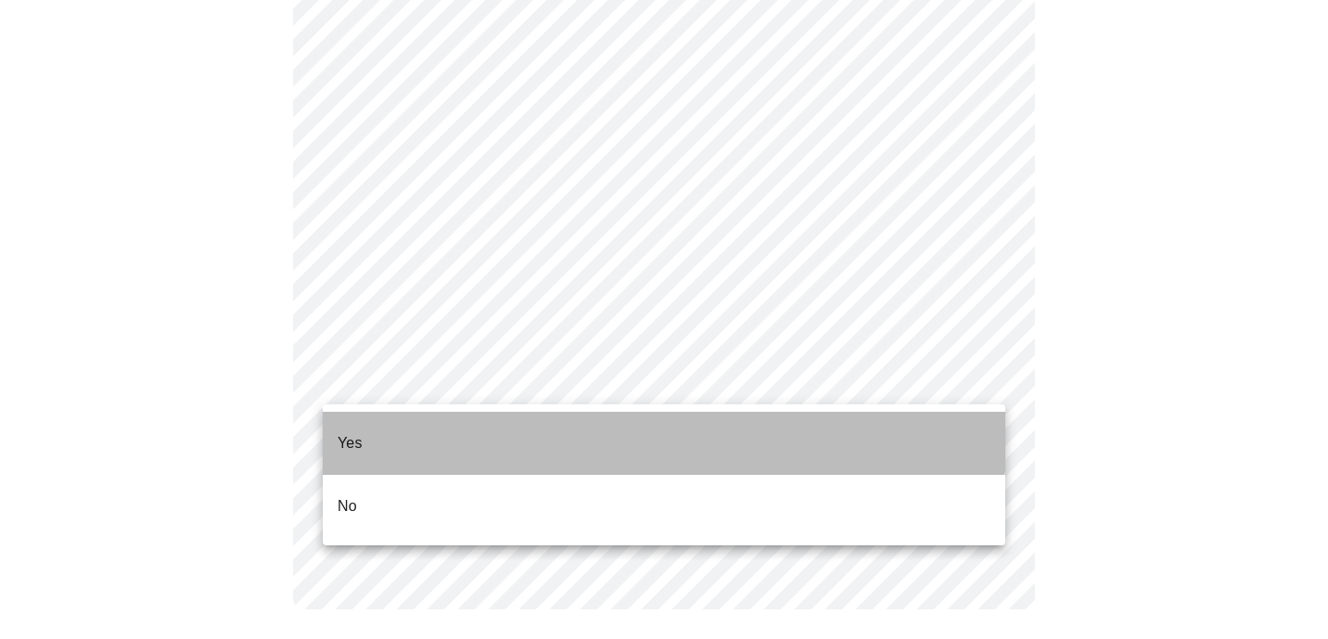
click at [515, 418] on li "Yes" at bounding box center [664, 443] width 682 height 63
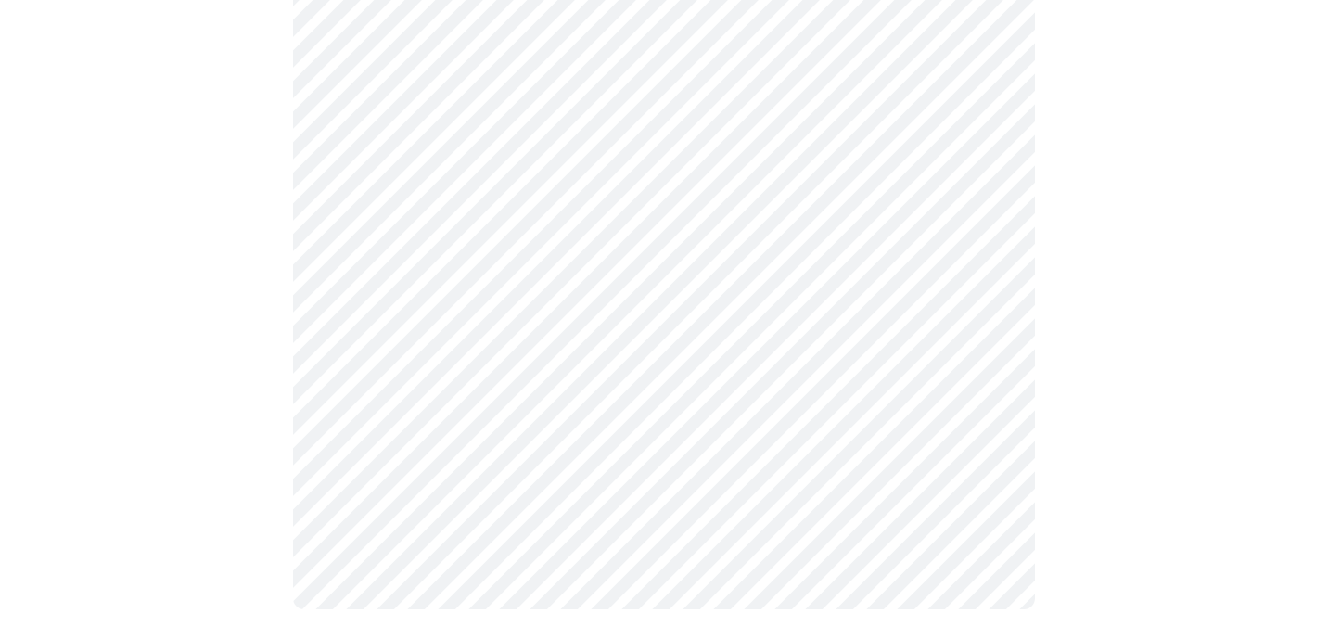
scroll to position [0, 0]
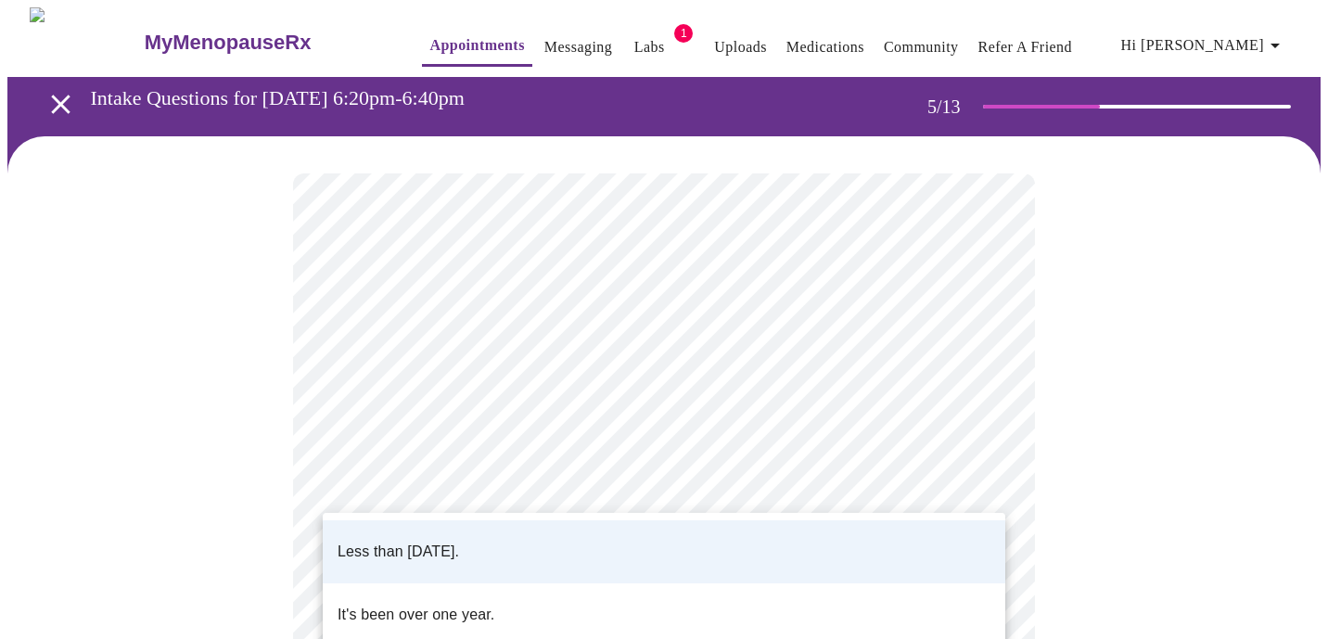
click at [575, 516] on ul "Less than [DATE]. It's been over one year." at bounding box center [664, 583] width 682 height 141
click at [540, 544] on li "Less than [DATE]." at bounding box center [664, 551] width 682 height 63
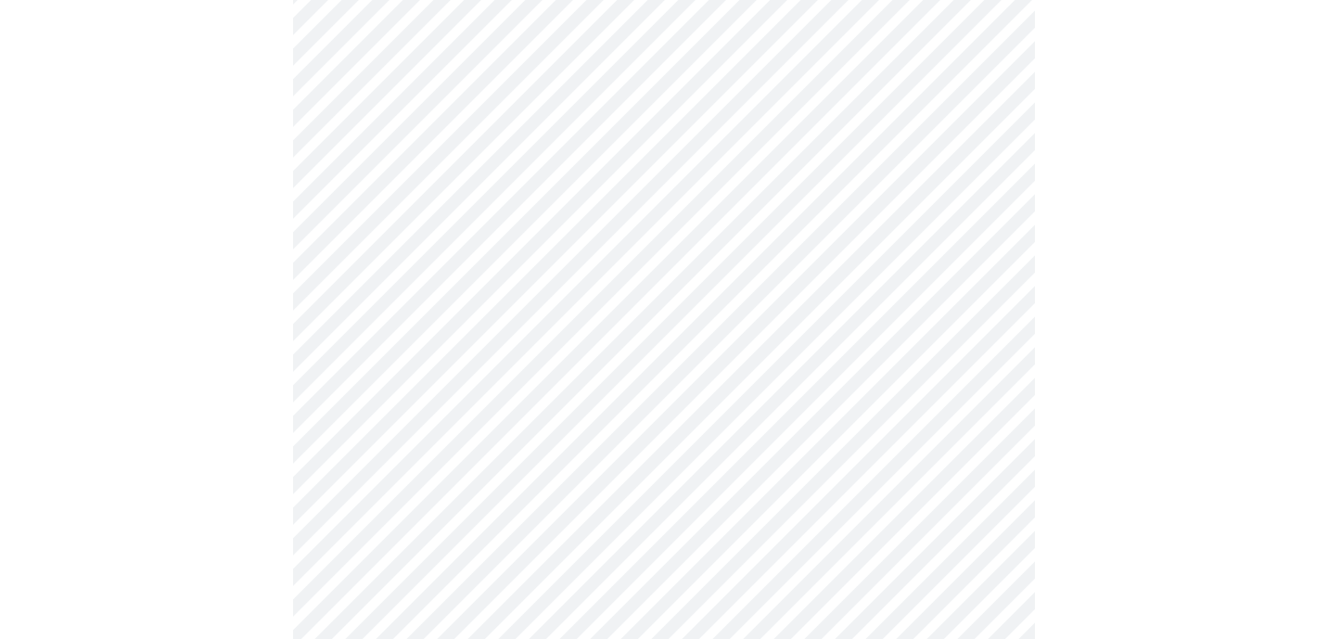
scroll to position [344, 0]
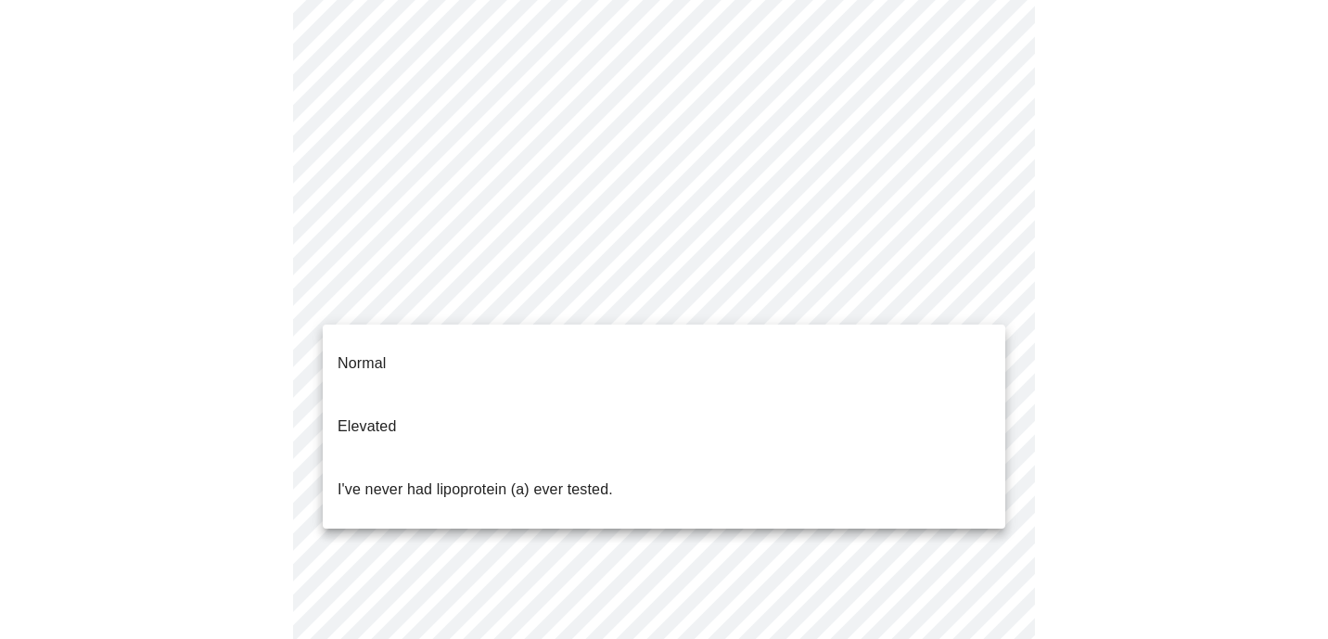
click at [539, 289] on body "MyMenopauseRx Appointments Messaging Labs 1 Uploads Medications Community Refer…" at bounding box center [663, 348] width 1313 height 1370
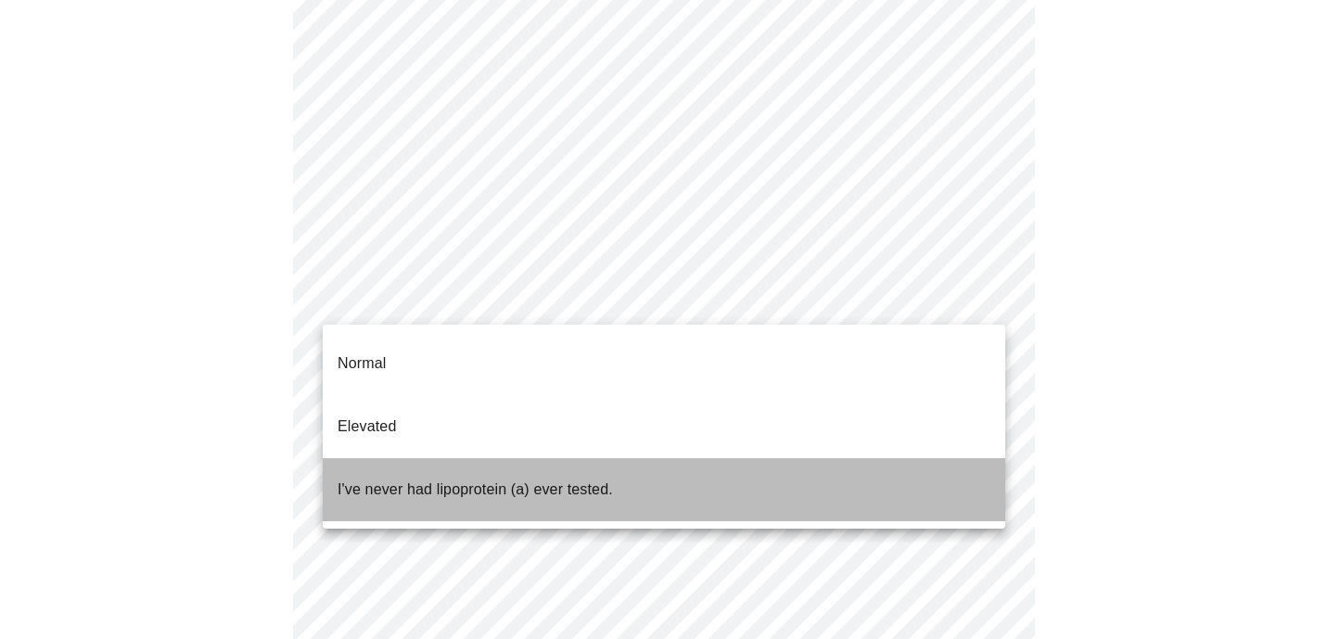
click at [524, 478] on p "I've never had lipoprotein (a) ever tested." at bounding box center [474, 489] width 275 height 22
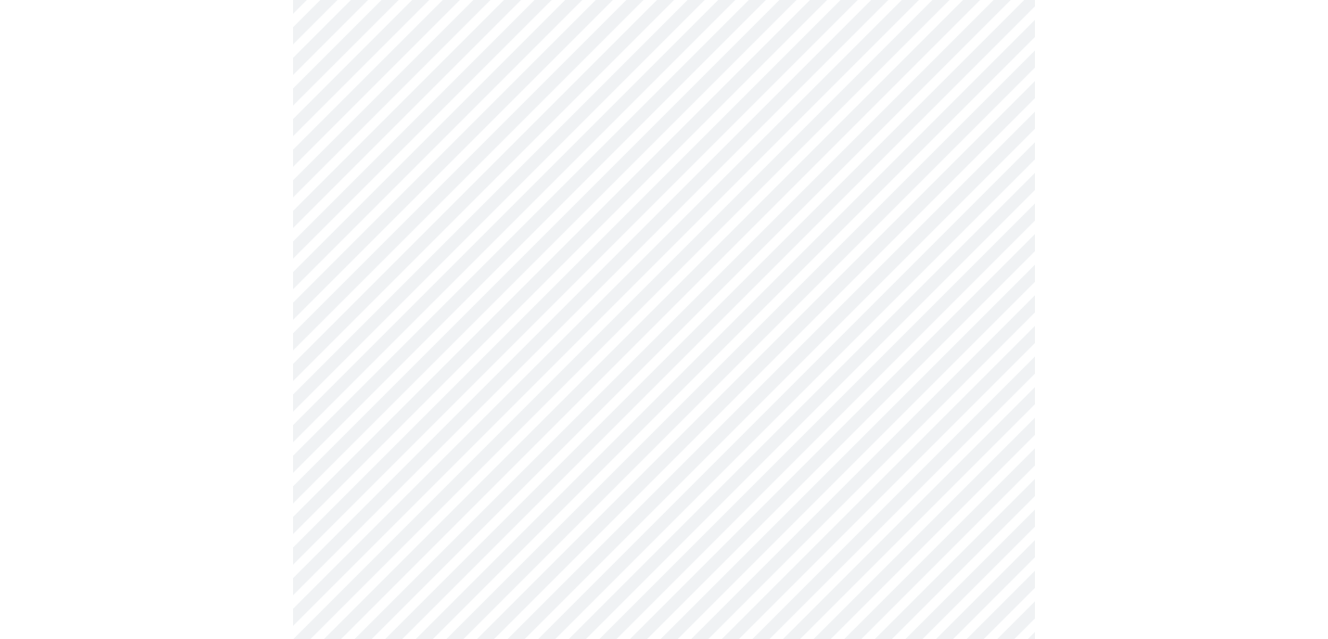
scroll to position [4992, 0]
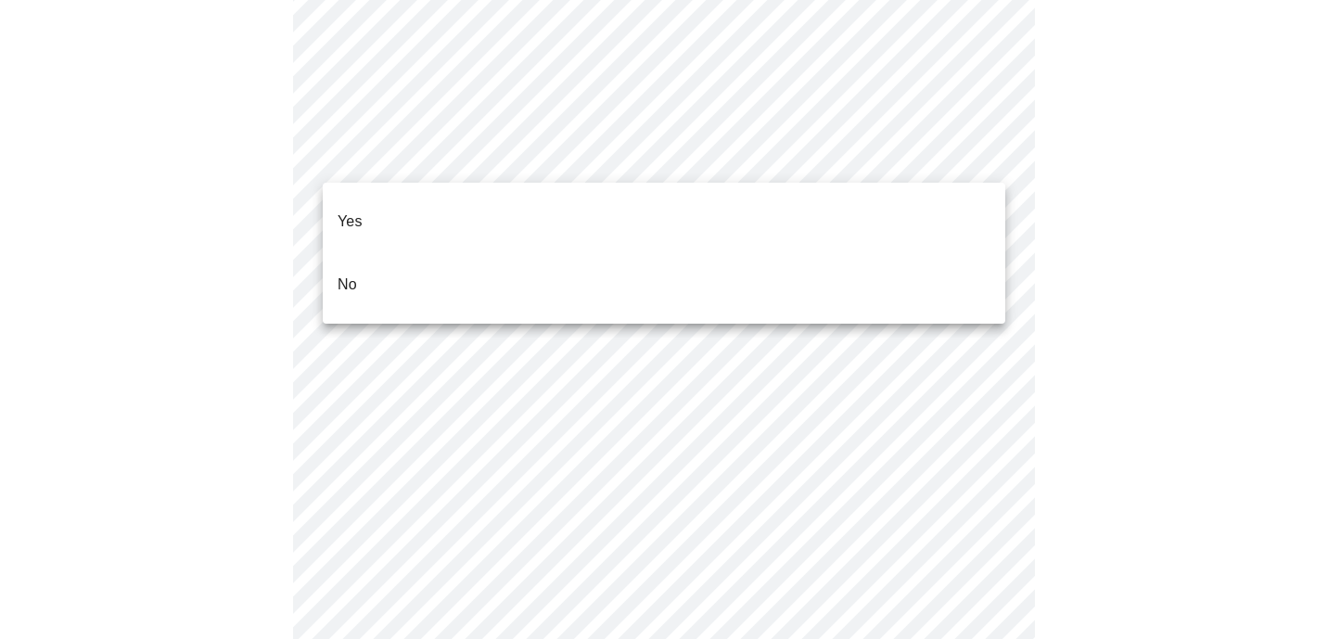
click at [607, 253] on li "No" at bounding box center [664, 284] width 682 height 63
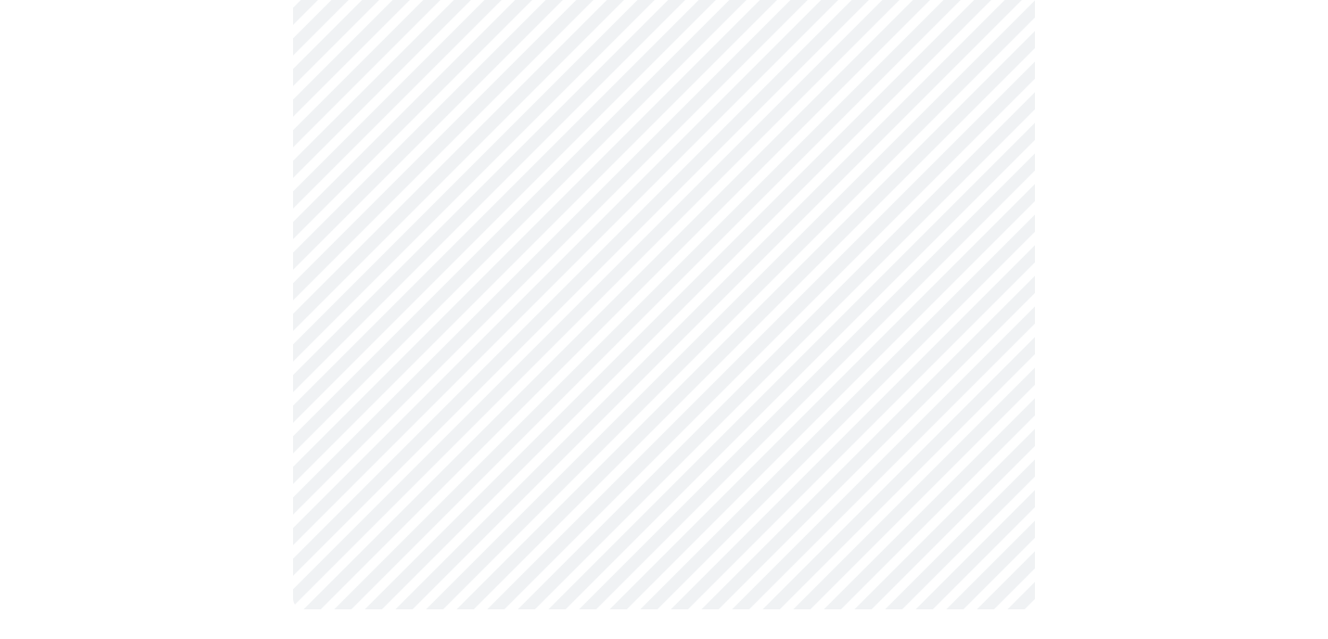
scroll to position [0, 0]
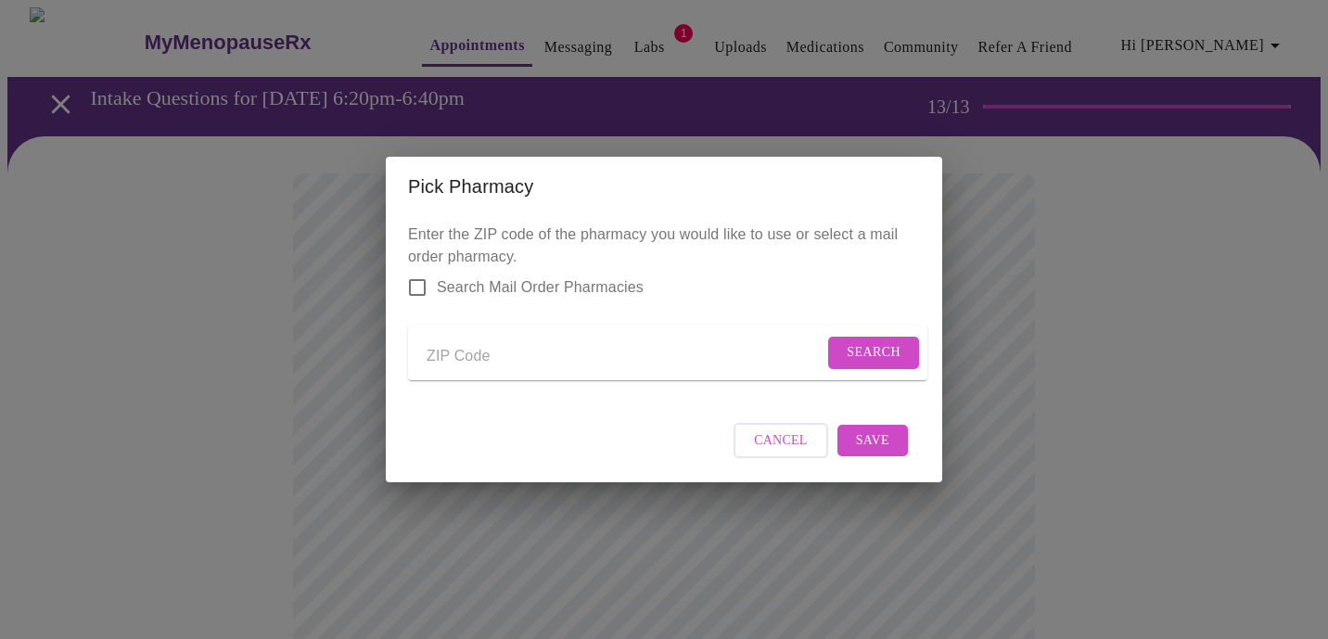
click at [708, 350] on input "Send a message to your care team" at bounding box center [624, 356] width 397 height 30
type input "30017"
click at [892, 341] on span "Search" at bounding box center [873, 352] width 54 height 23
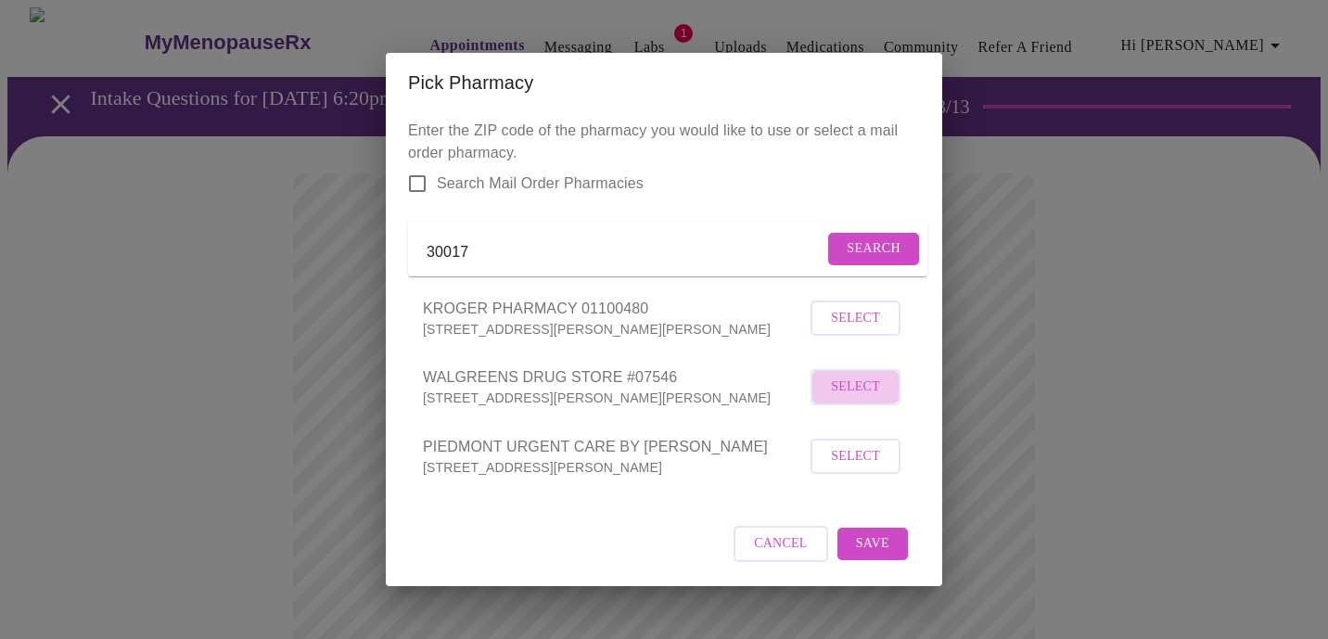
click at [837, 397] on span "Select" at bounding box center [855, 386] width 49 height 23
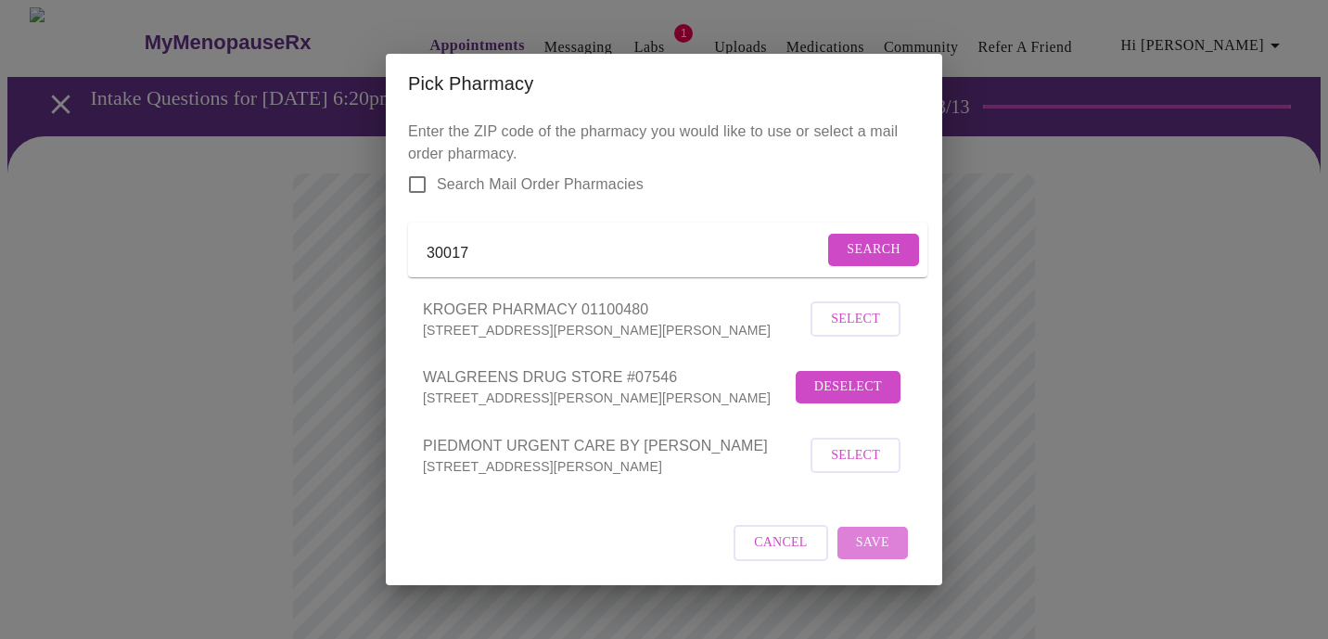
click at [879, 553] on span "Save" at bounding box center [872, 542] width 33 height 23
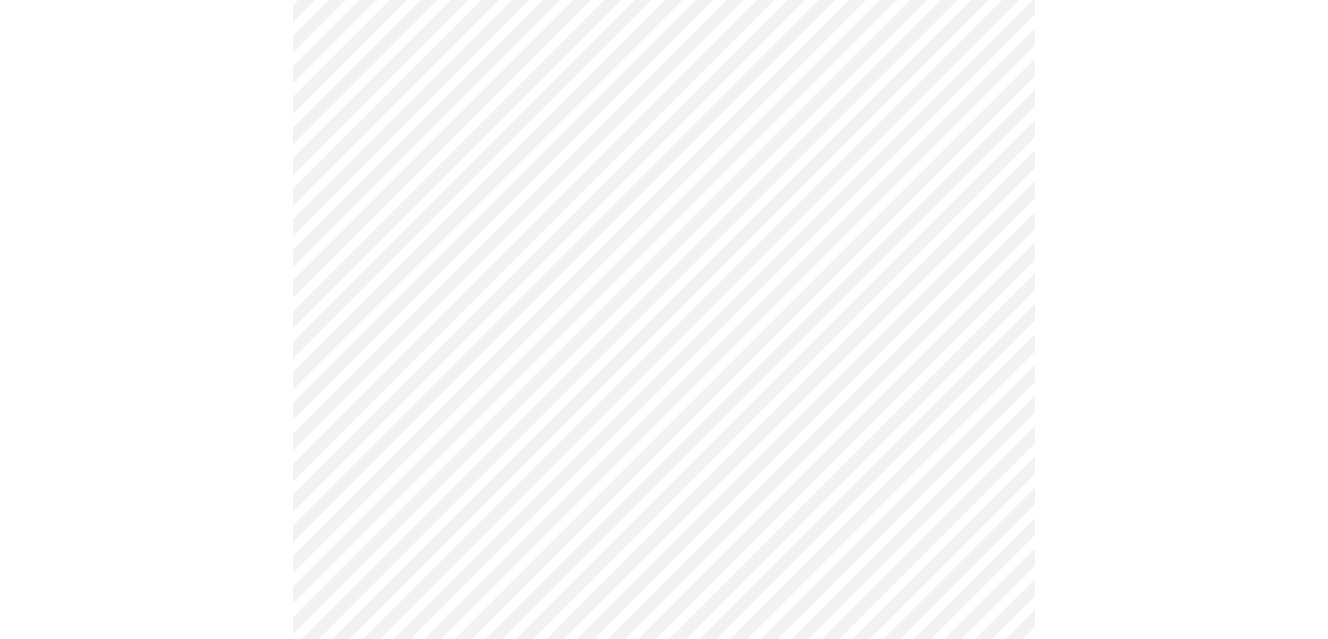
scroll to position [1646, 0]
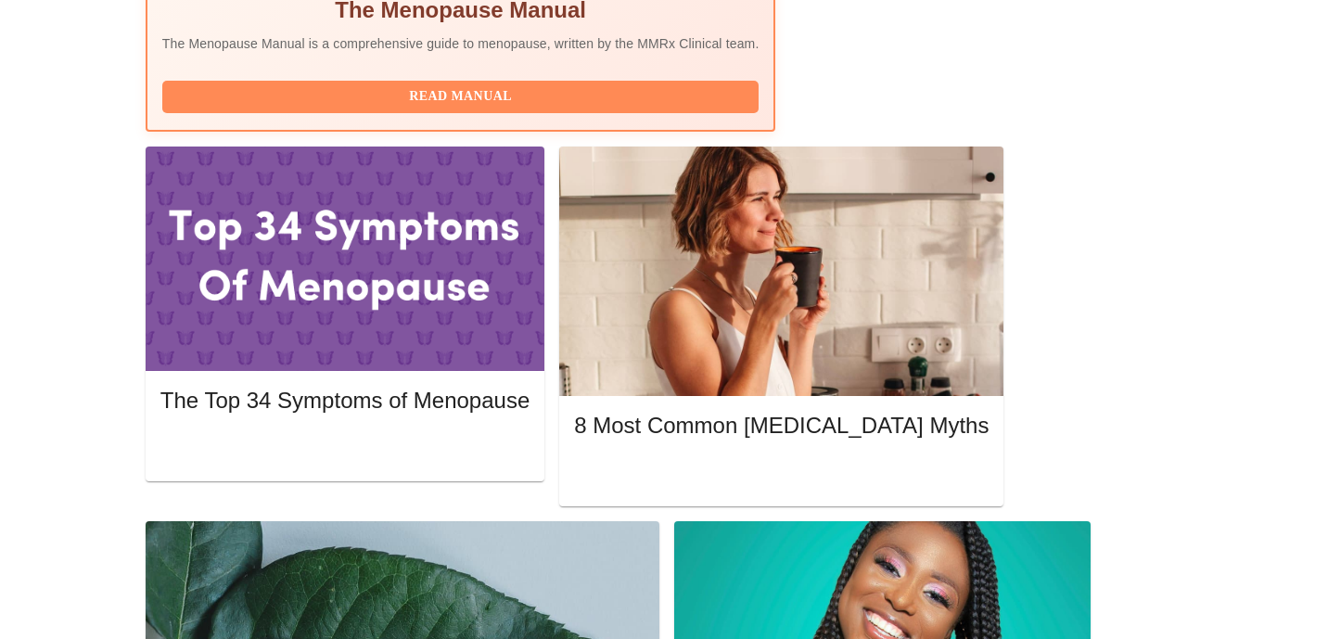
scroll to position [758, 0]
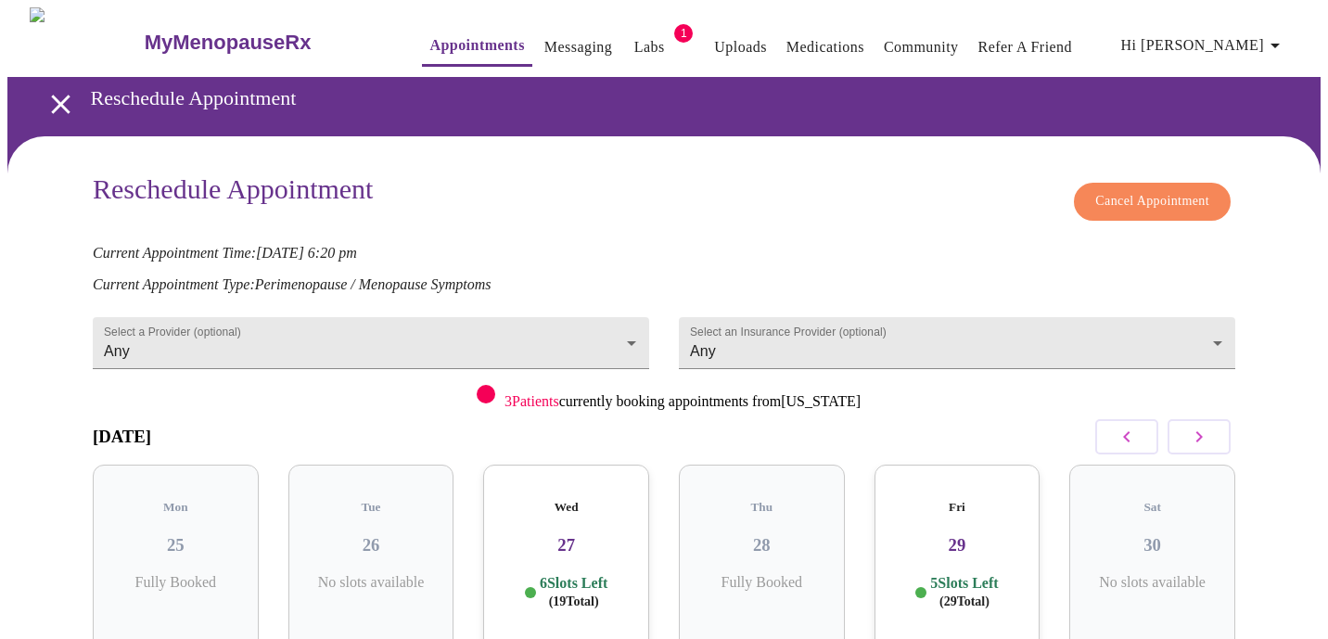
click at [556, 535] on h3 "27" at bounding box center [566, 545] width 136 height 20
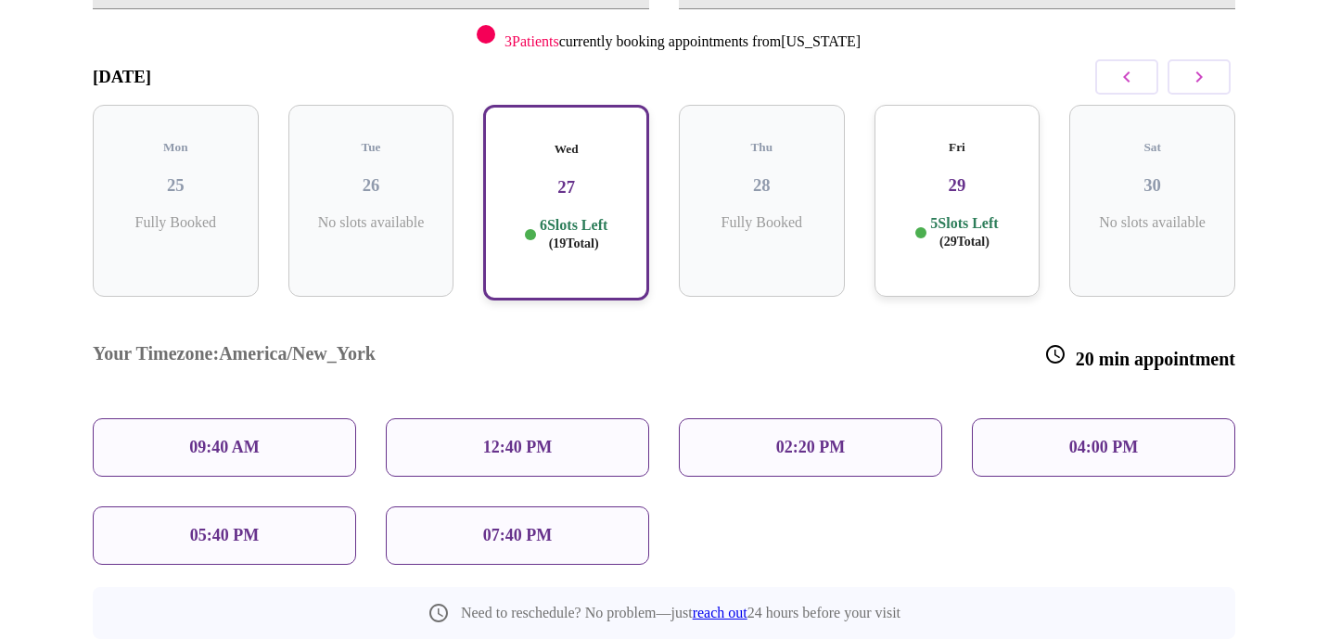
scroll to position [382, 0]
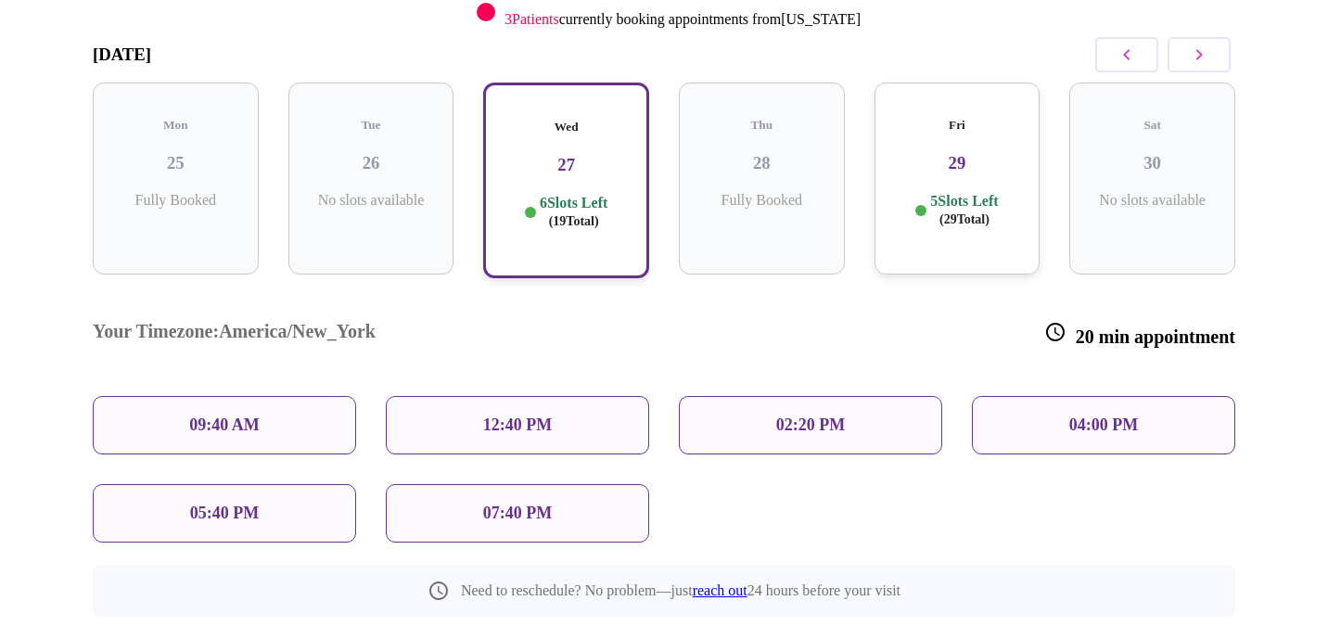
click at [210, 192] on p "Fully Booked" at bounding box center [176, 200] width 136 height 17
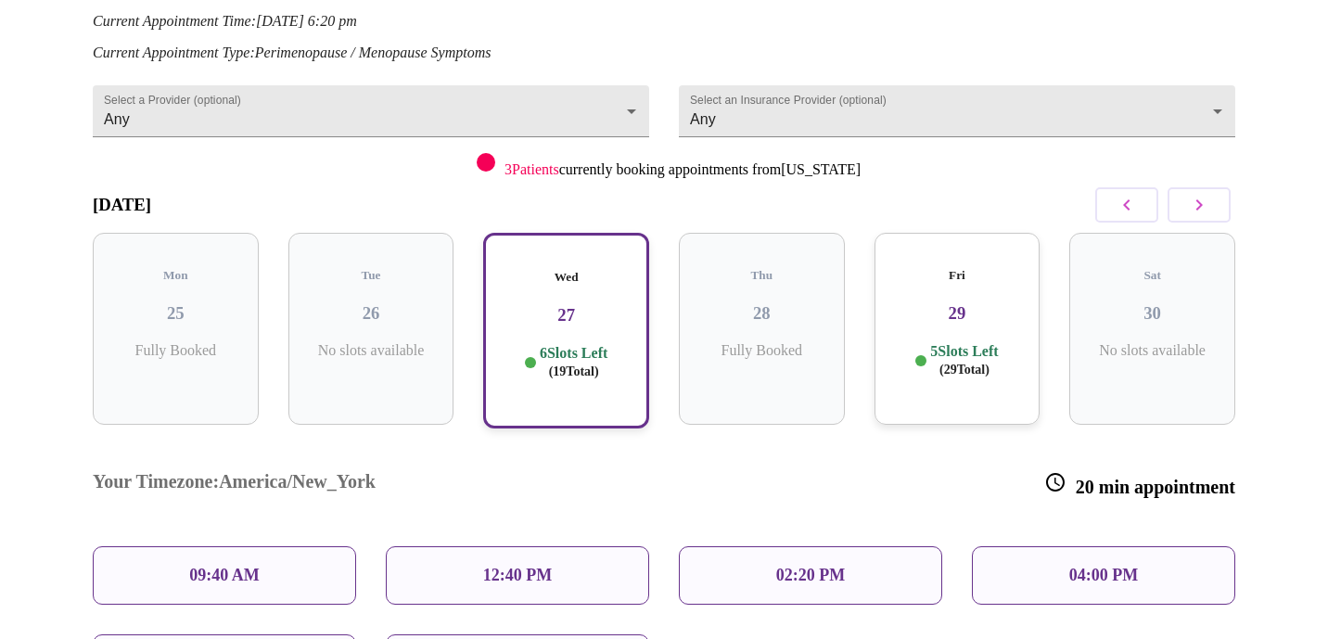
scroll to position [0, 0]
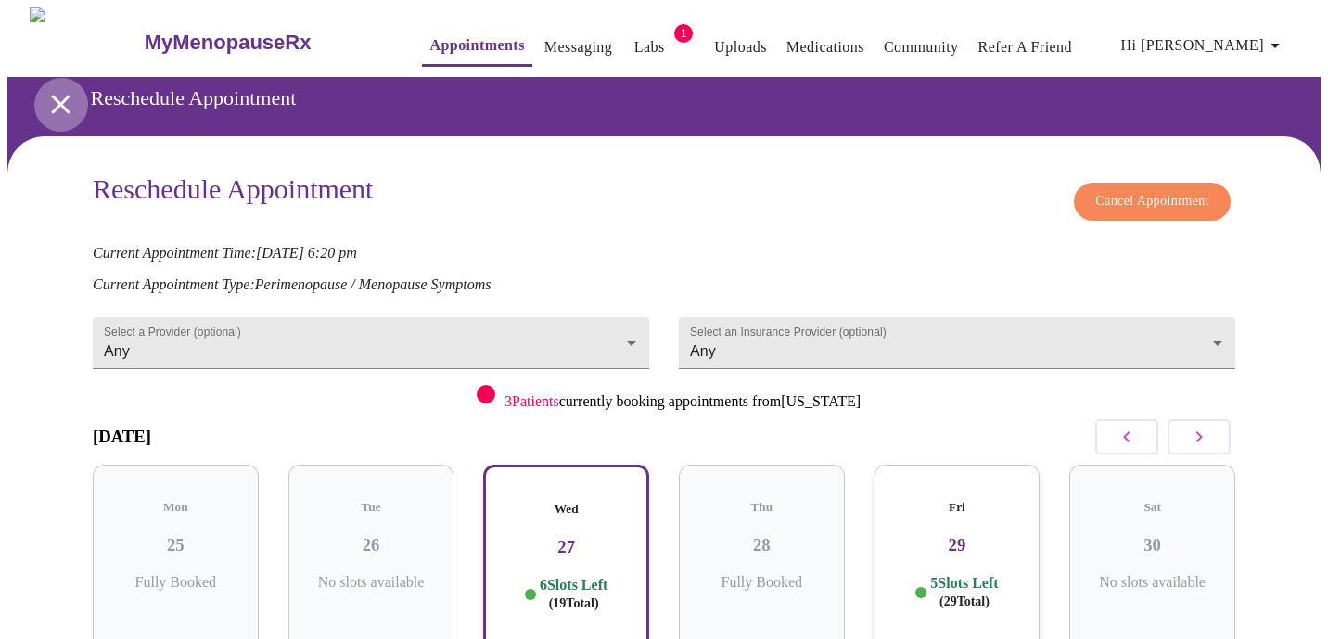
click at [54, 99] on icon "open drawer" at bounding box center [61, 104] width 32 height 32
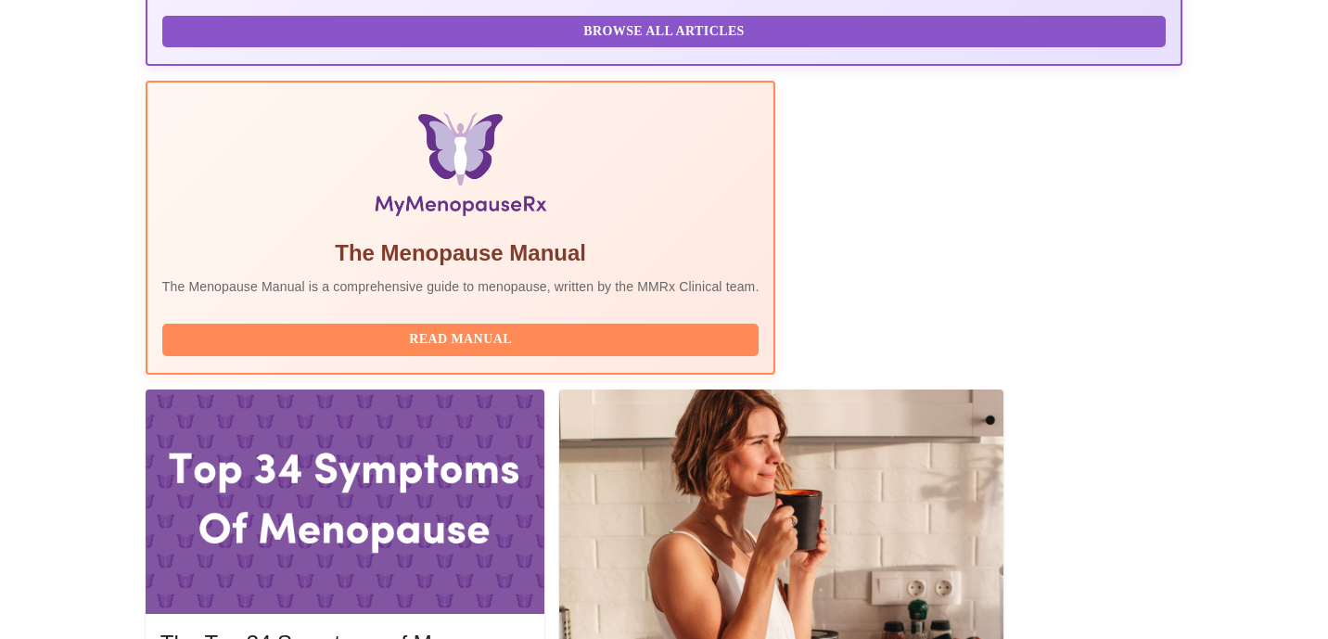
scroll to position [511, 0]
